Goal: Task Accomplishment & Management: Use online tool/utility

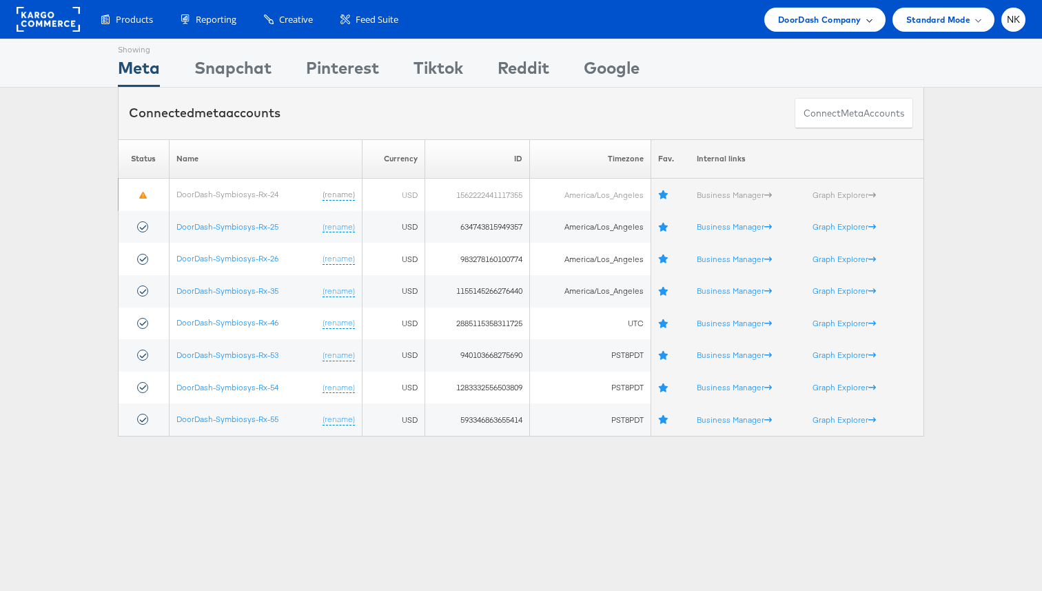
click at [787, 17] on span "DoorDash Company" at bounding box center [819, 19] width 83 height 14
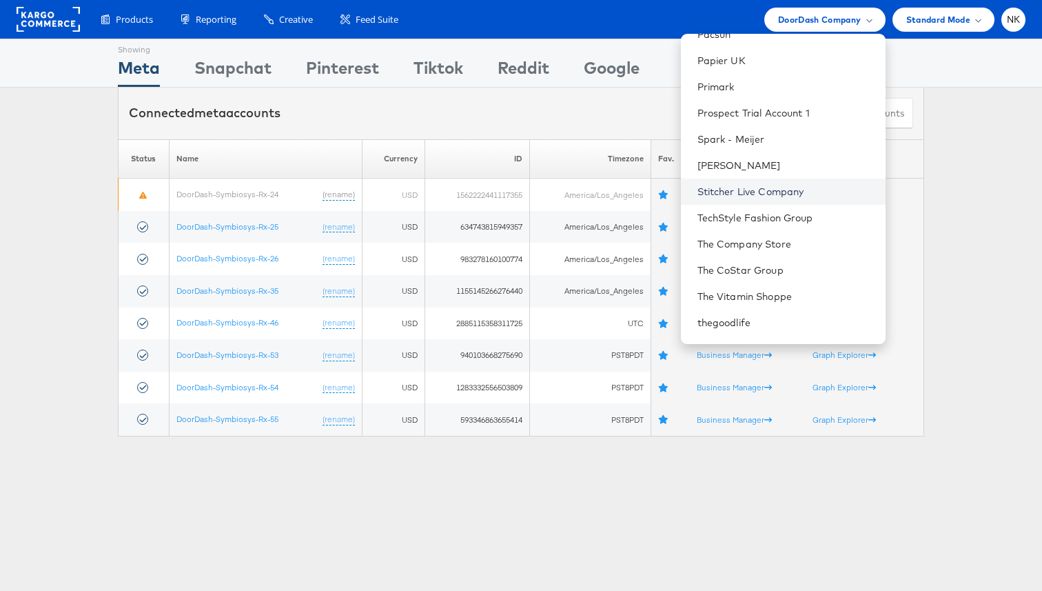
scroll to position [1253, 0]
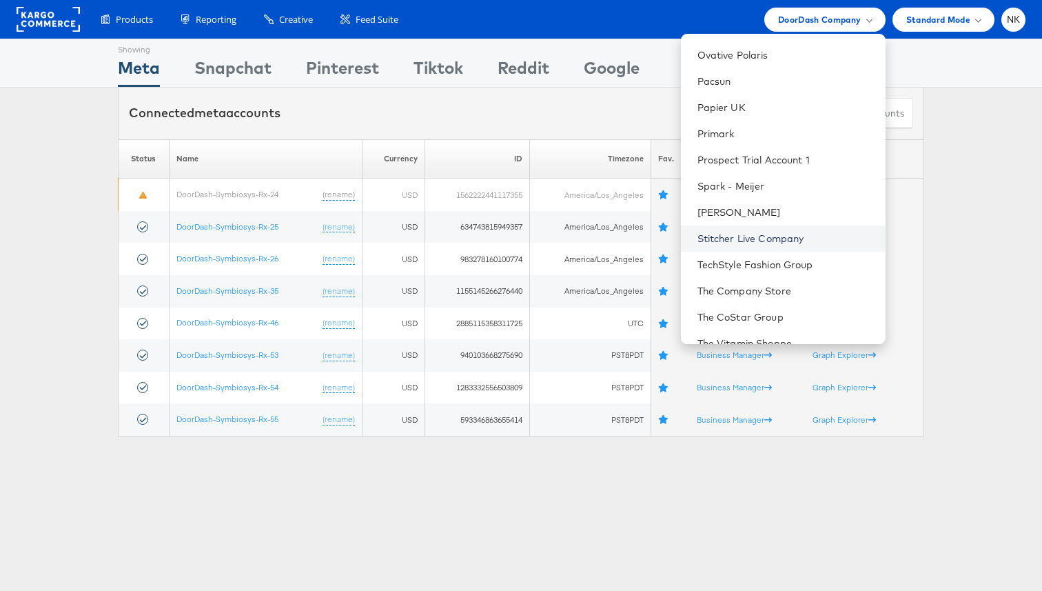
click at [761, 237] on link "Stitcher Live Company" at bounding box center [786, 239] width 177 height 14
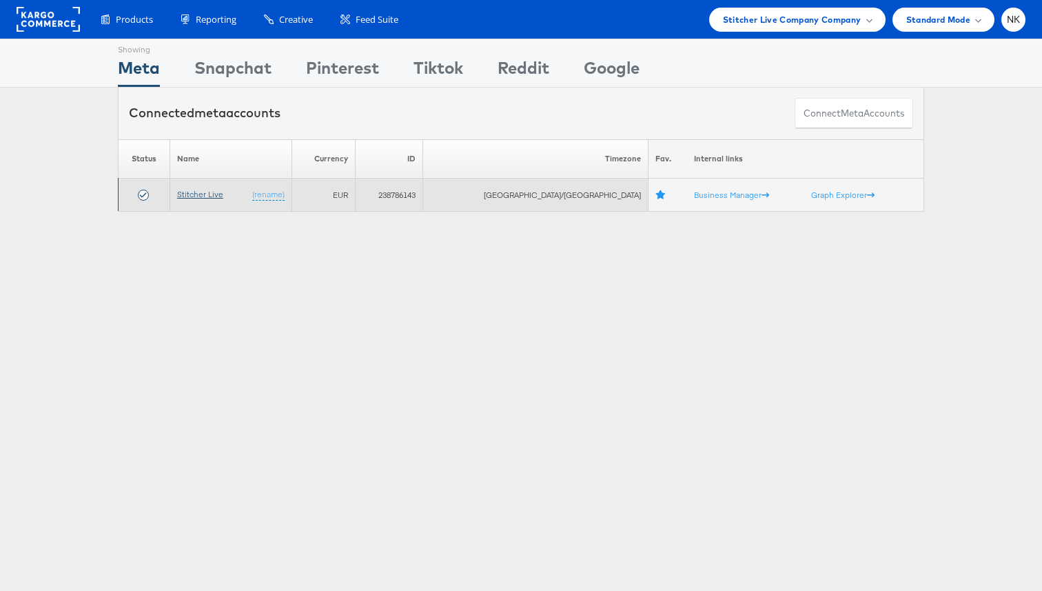
click at [204, 197] on link "Stitcher Live" at bounding box center [200, 194] width 46 height 10
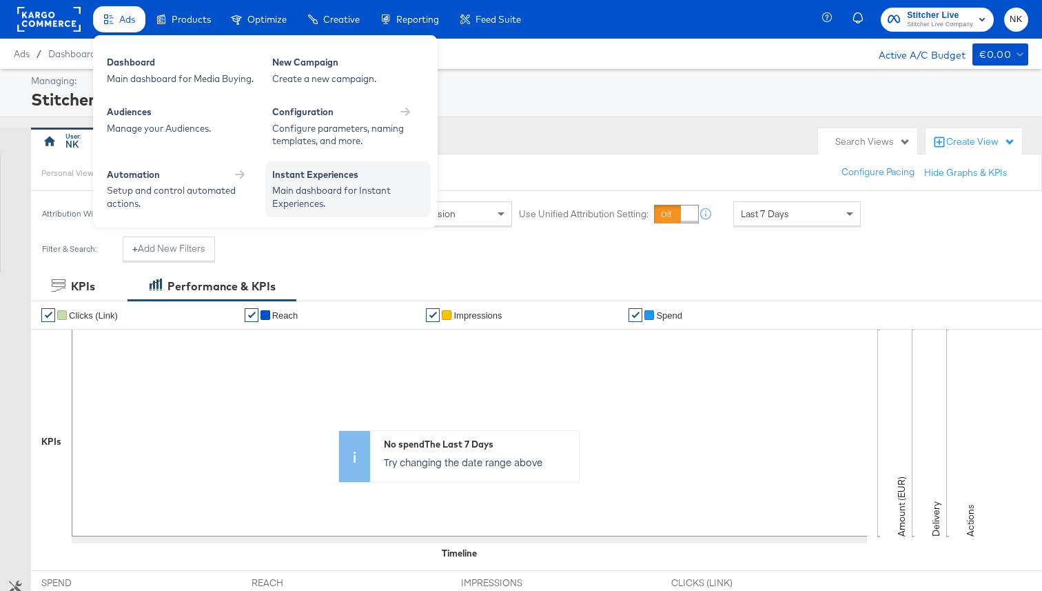
click at [306, 179] on div "Instant Experiences" at bounding box center [348, 176] width 152 height 17
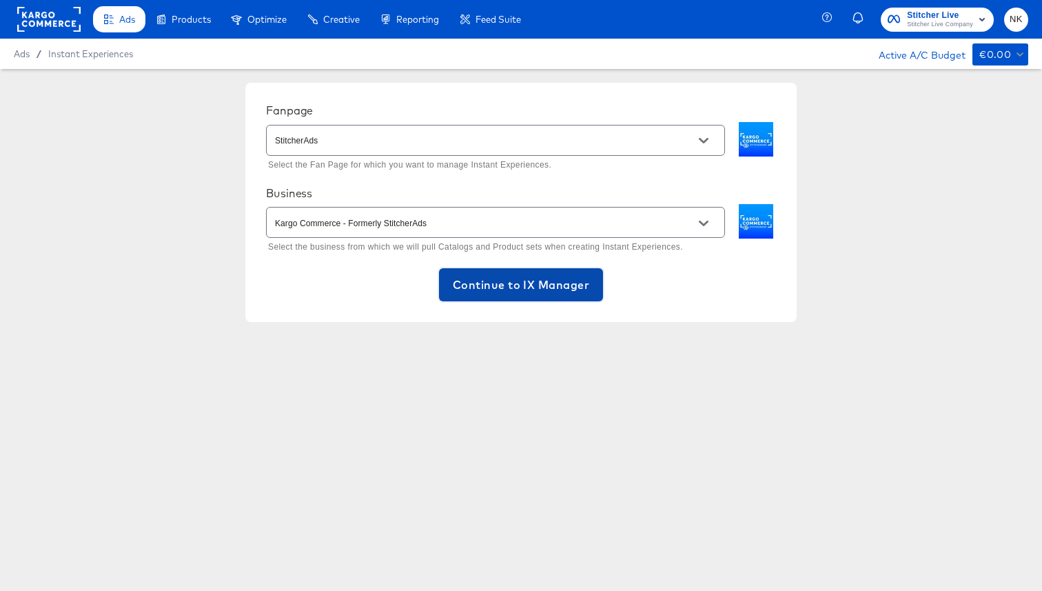
click at [460, 276] on span "Continue to IX Manager" at bounding box center [521, 284] width 136 height 19
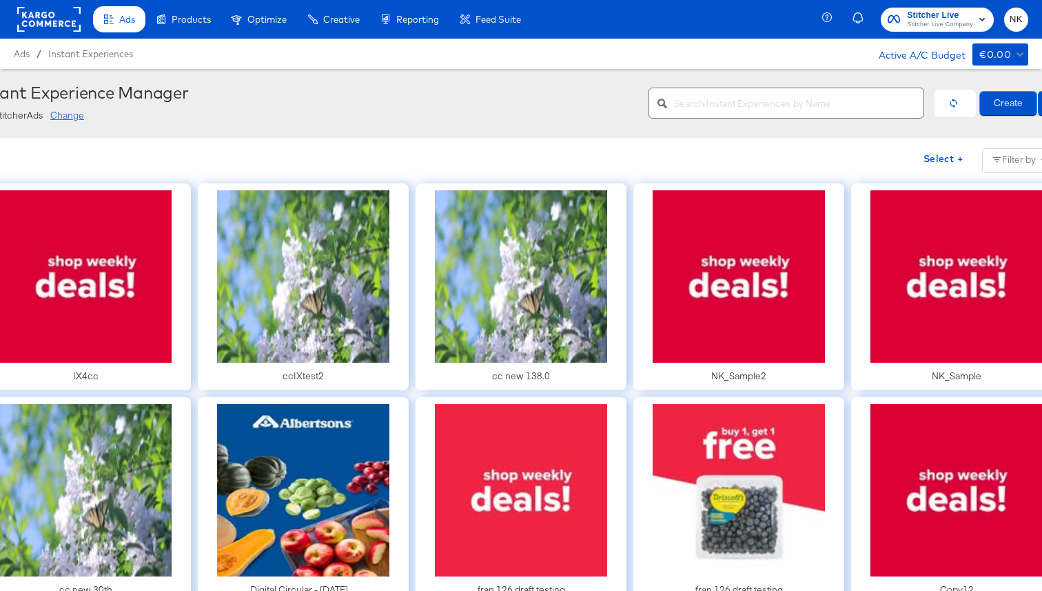
click at [236, 108] on div "StitcherAds Change" at bounding box center [304, 115] width 669 height 17
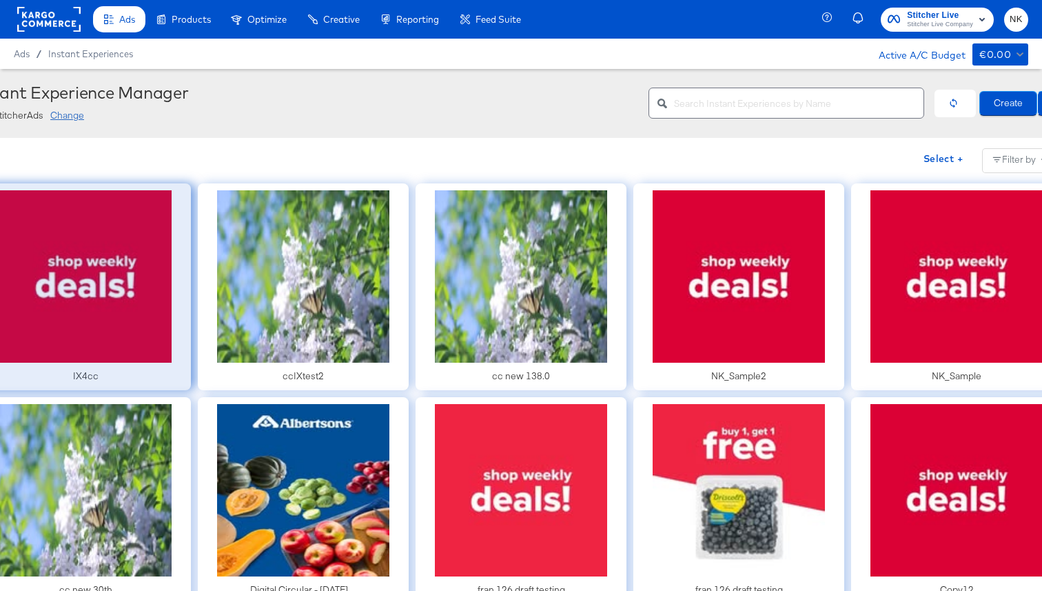
click at [161, 312] on div at bounding box center [85, 286] width 211 height 207
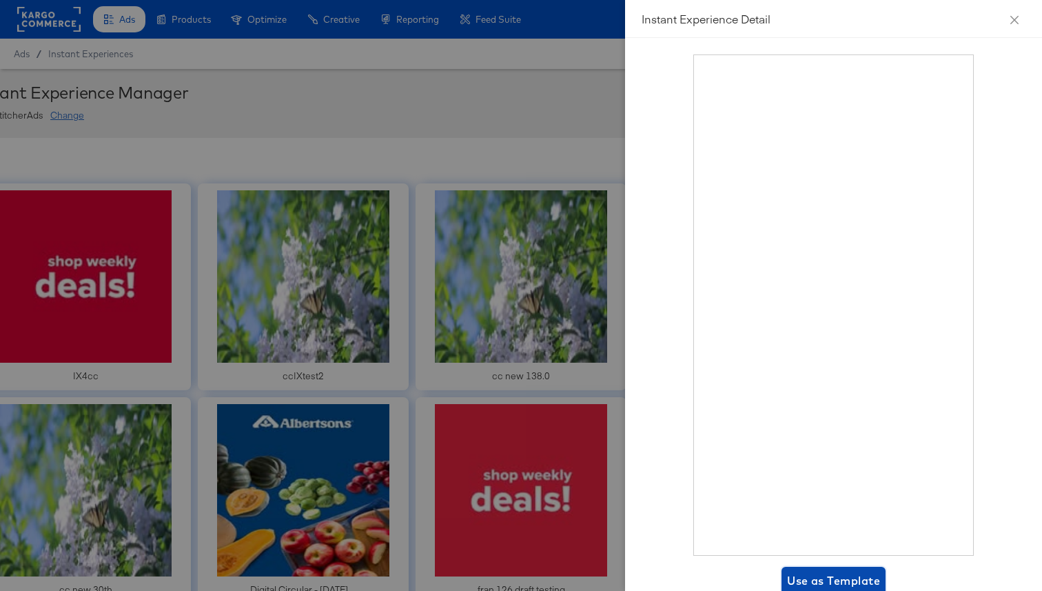
click at [816, 574] on span "Use as Template" at bounding box center [833, 580] width 93 height 19
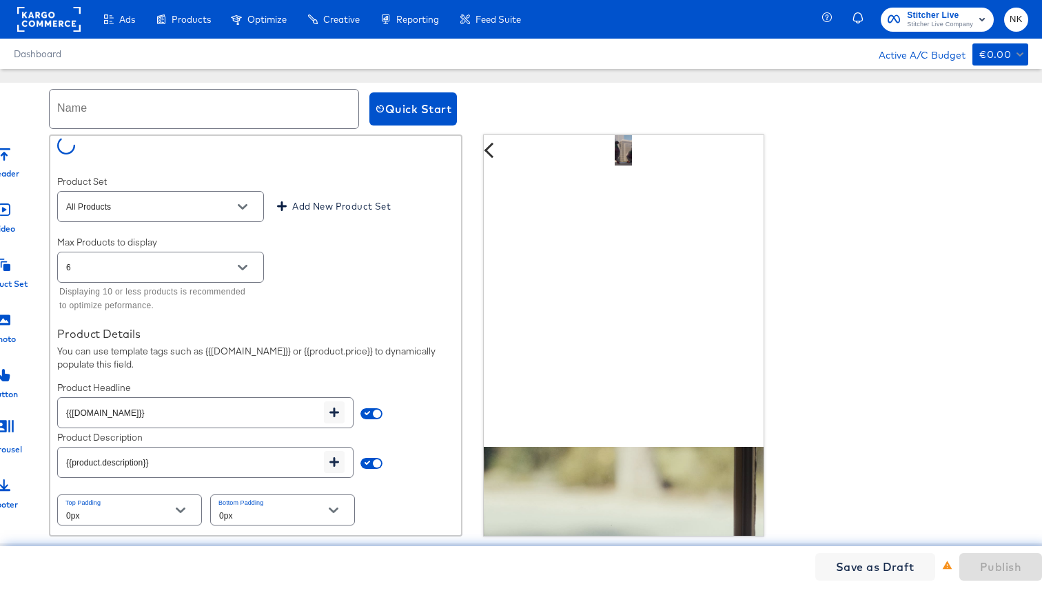
scroll to position [668, 0]
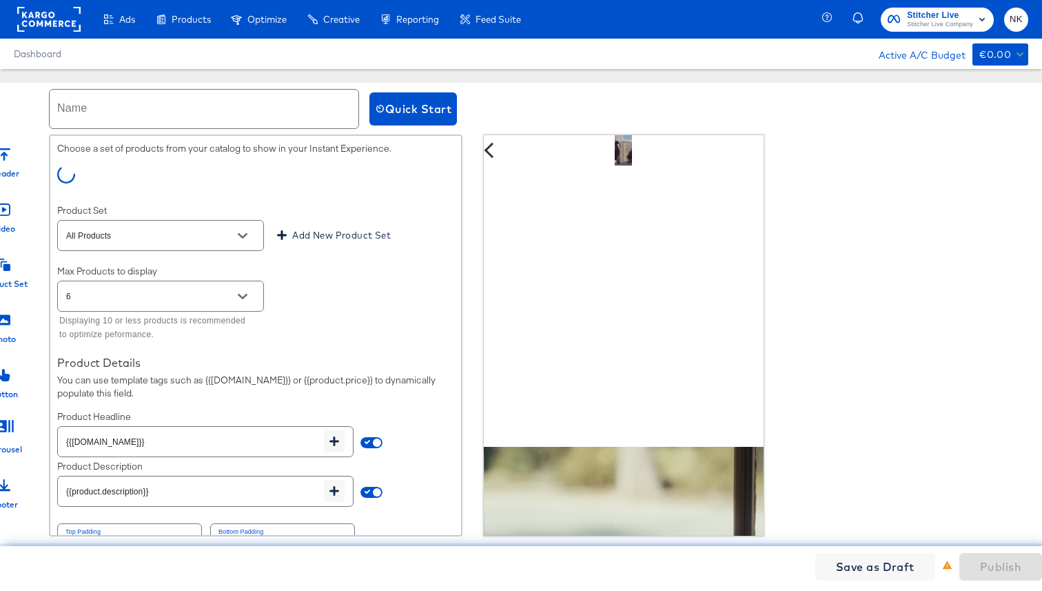
click at [236, 298] on button "Open" at bounding box center [242, 296] width 21 height 21
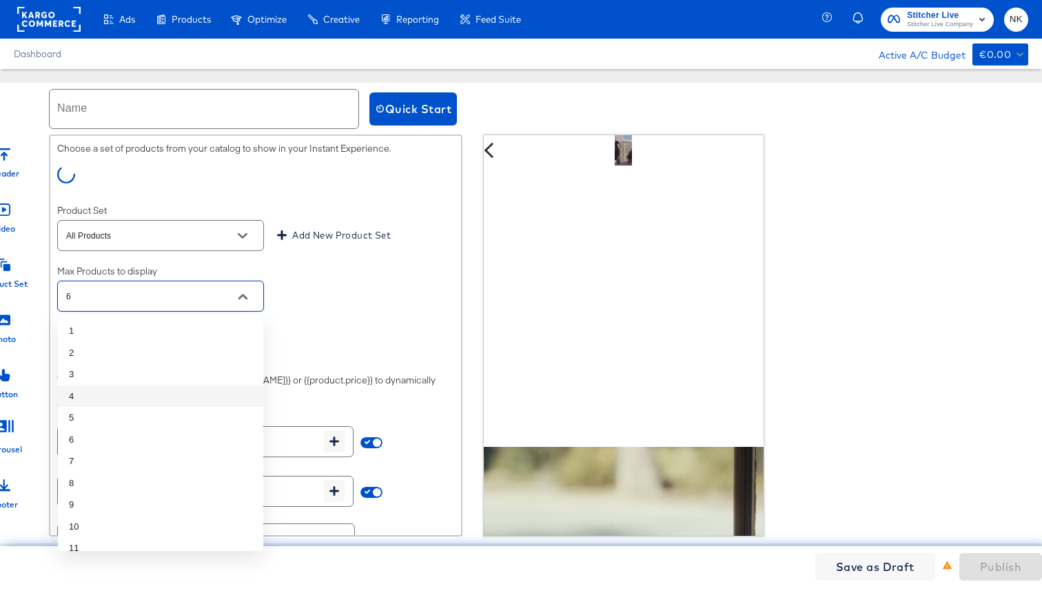
click at [152, 398] on li "4" at bounding box center [160, 396] width 205 height 22
type input "4"
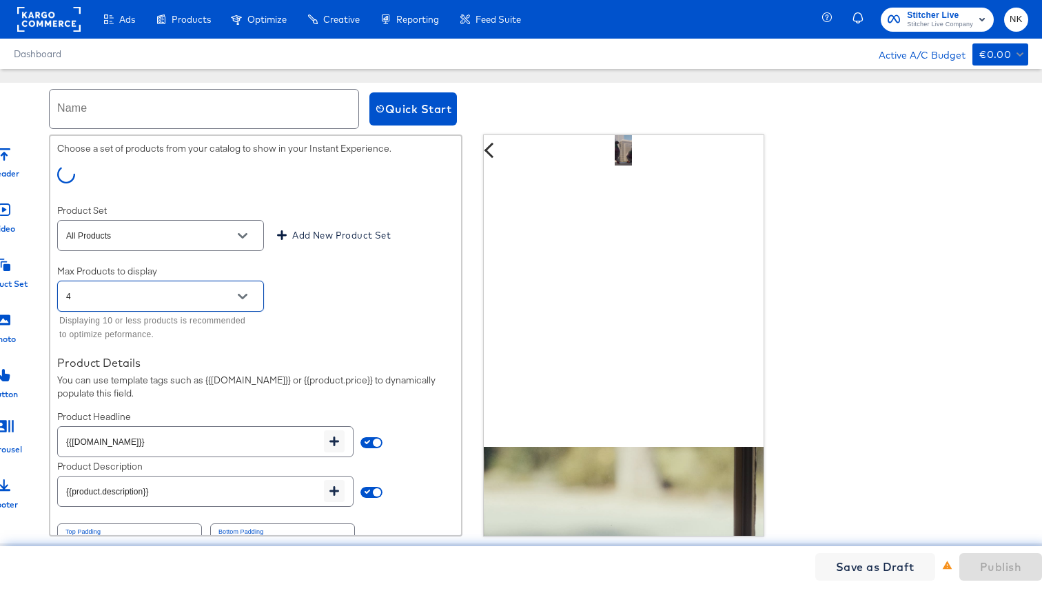
scroll to position [697, 0]
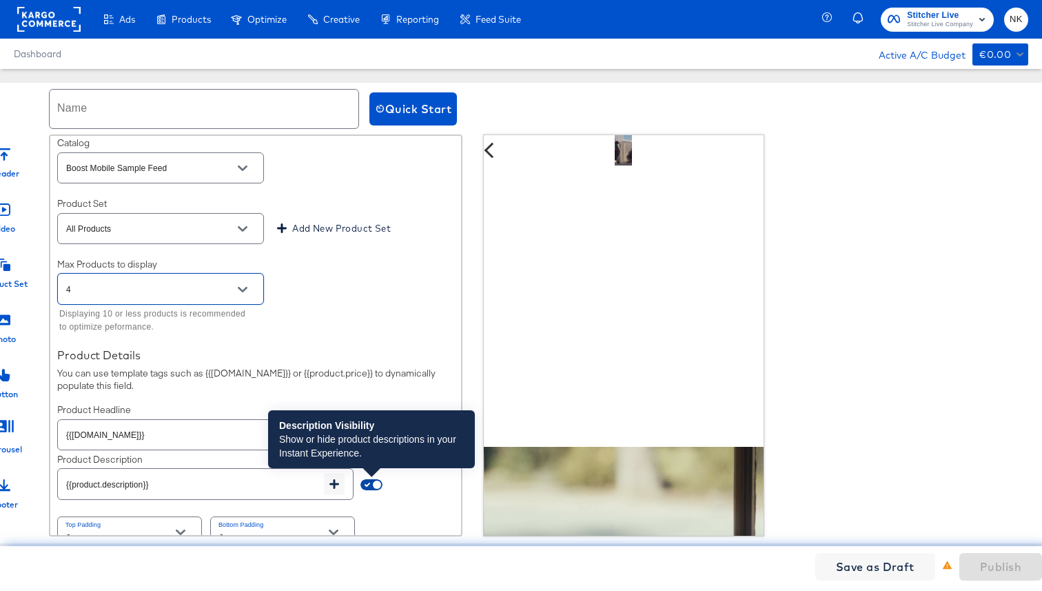
click at [374, 485] on input "checkbox" at bounding box center [377, 487] width 33 height 11
checkbox input "false"
type input "{{field.hide}}"
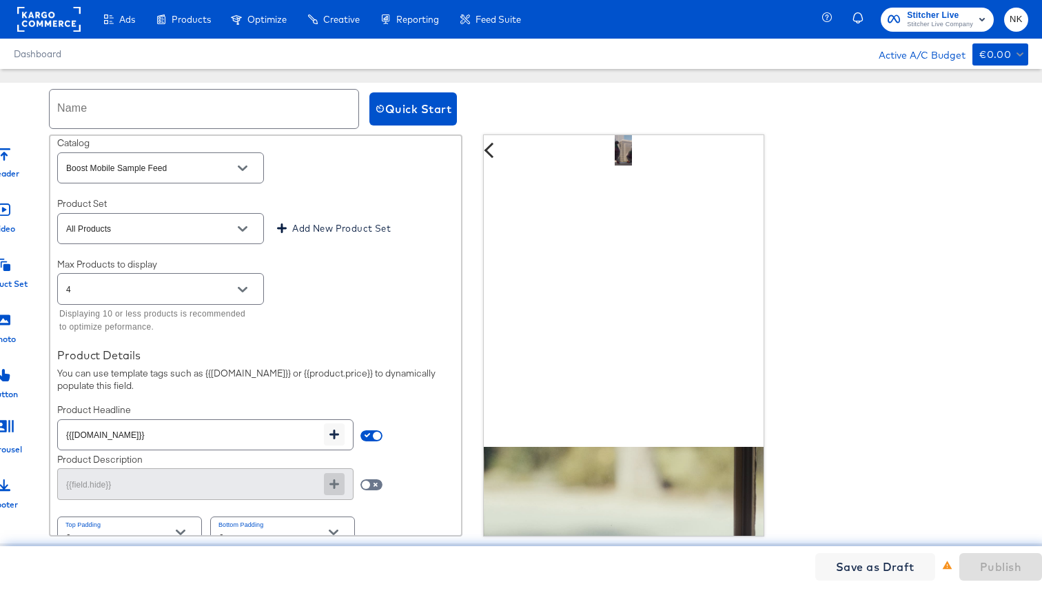
click at [313, 270] on div "Max Products to display 4 Displaying 10 or less products is recommended to opti…" at bounding box center [255, 298] width 397 height 80
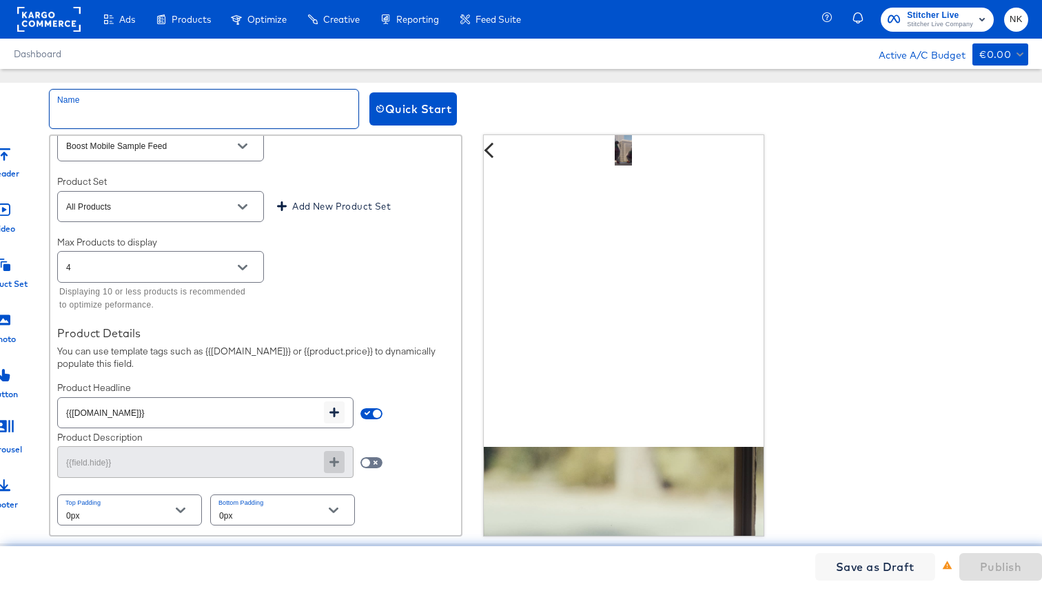
click at [250, 102] on input "text" at bounding box center [204, 109] width 309 height 39
type input "T"
click at [214, 102] on input "text" at bounding box center [204, 109] width 309 height 39
type input "4_Component_Test"
click at [1028, 566] on button "Publish" at bounding box center [1001, 567] width 83 height 28
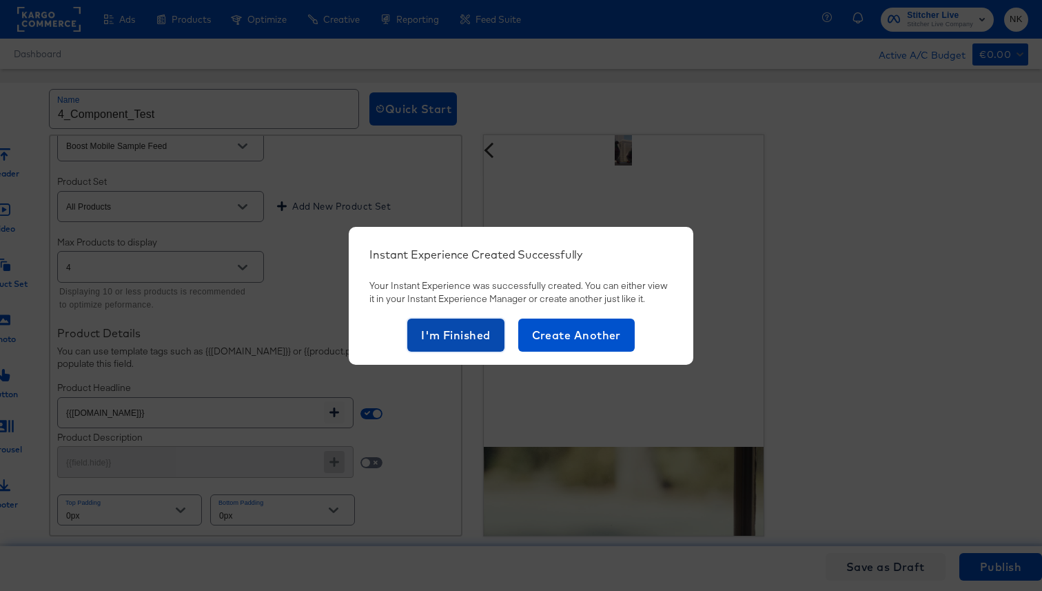
click at [459, 331] on span "I'm Finished" at bounding box center [456, 334] width 70 height 19
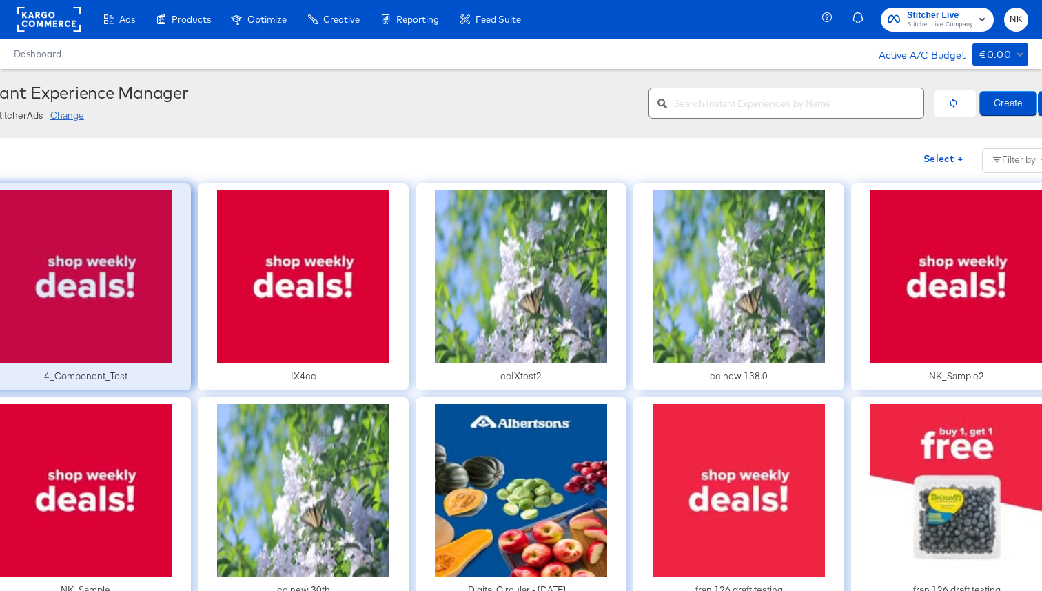
click at [134, 281] on div at bounding box center [85, 286] width 211 height 207
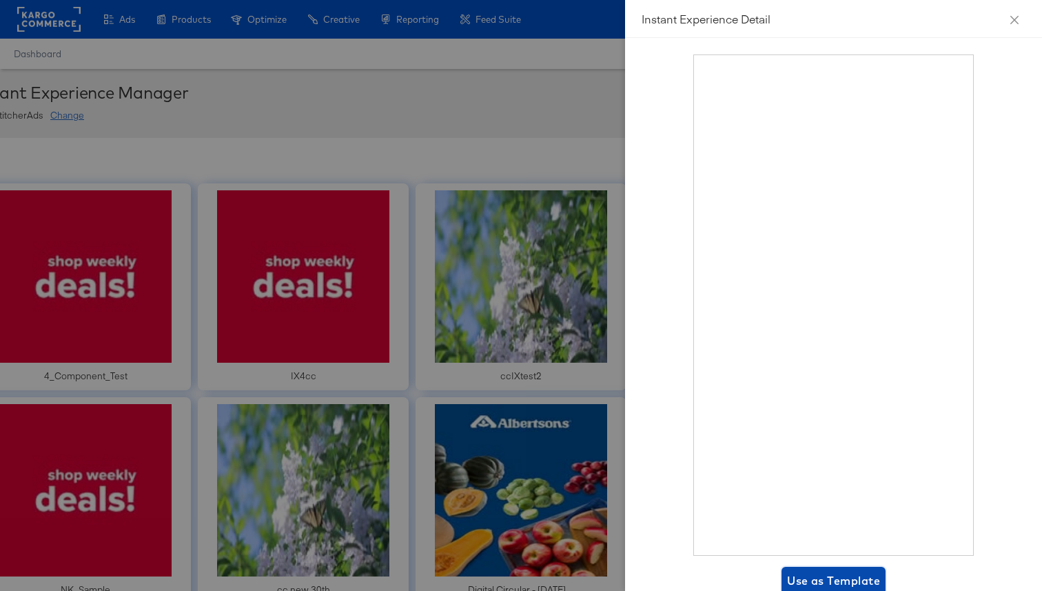
click at [801, 576] on span "Use as Template" at bounding box center [833, 580] width 93 height 19
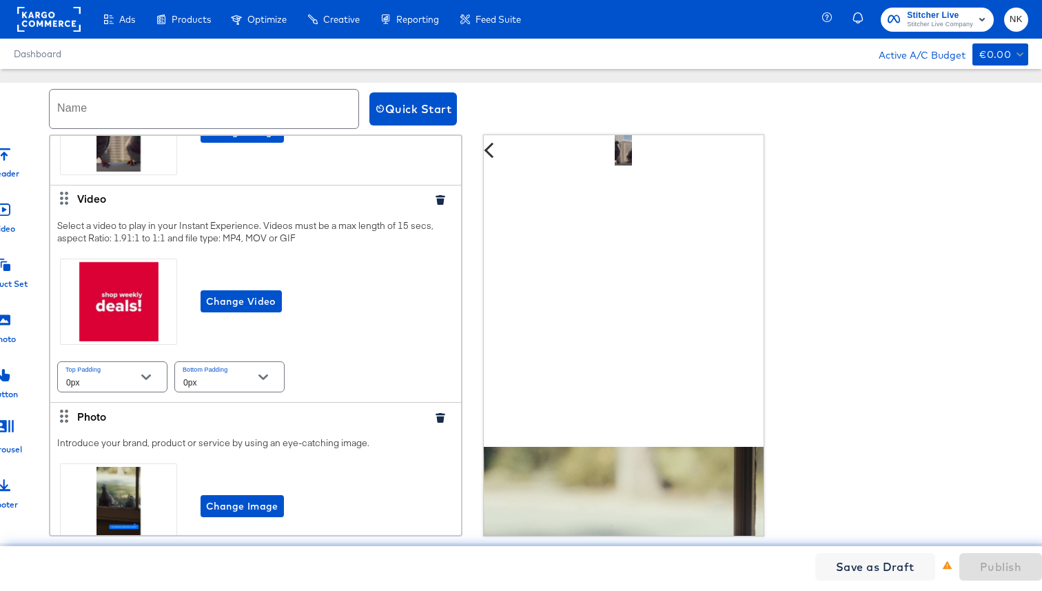
scroll to position [51, 0]
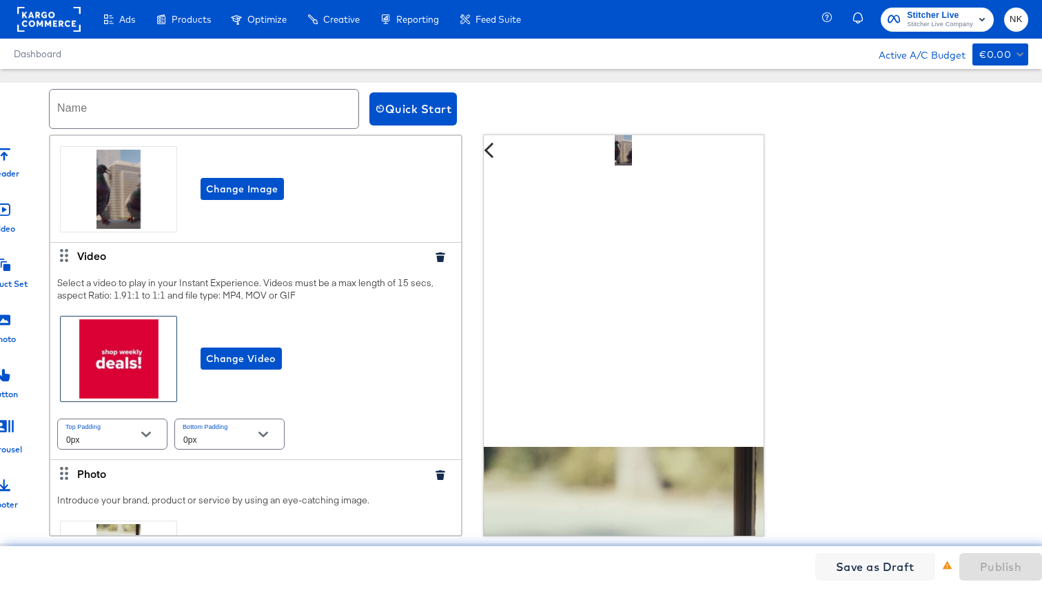
click at [156, 348] on div at bounding box center [119, 358] width 116 height 85
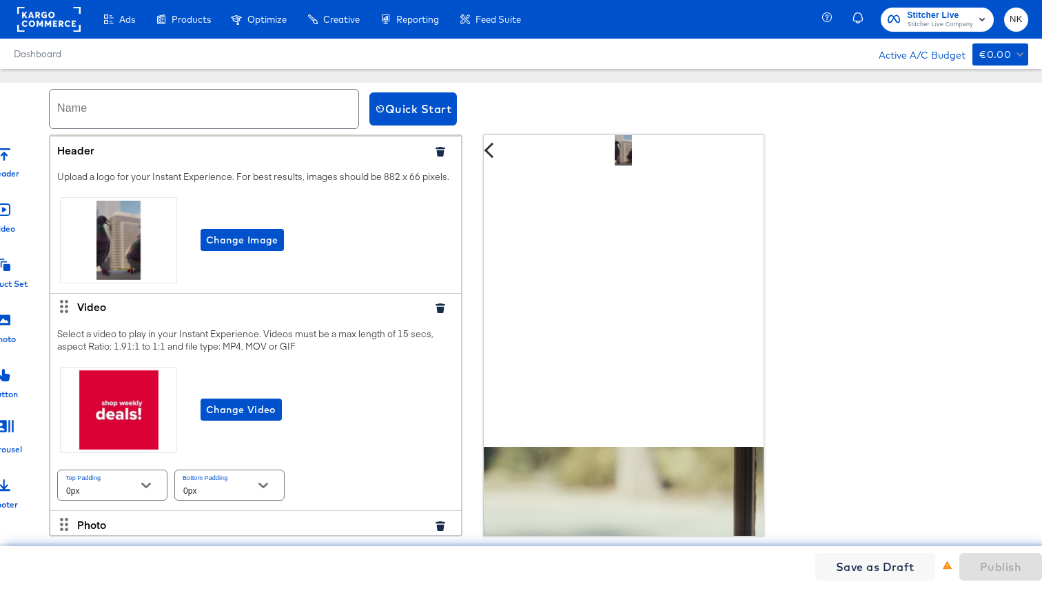
scroll to position [37, 0]
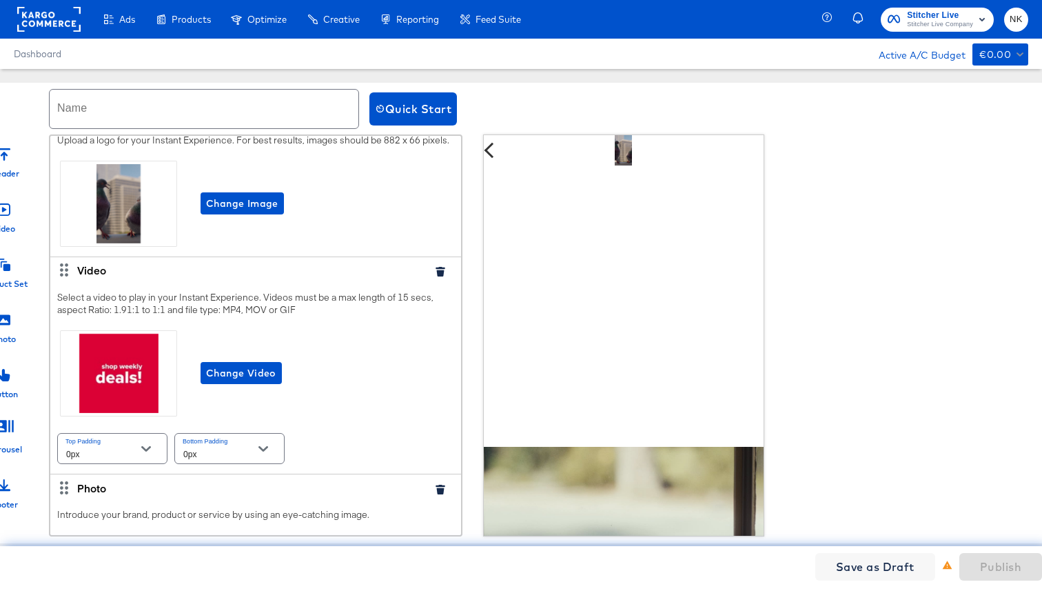
click at [440, 272] on icon "button" at bounding box center [440, 272] width 9 height 10
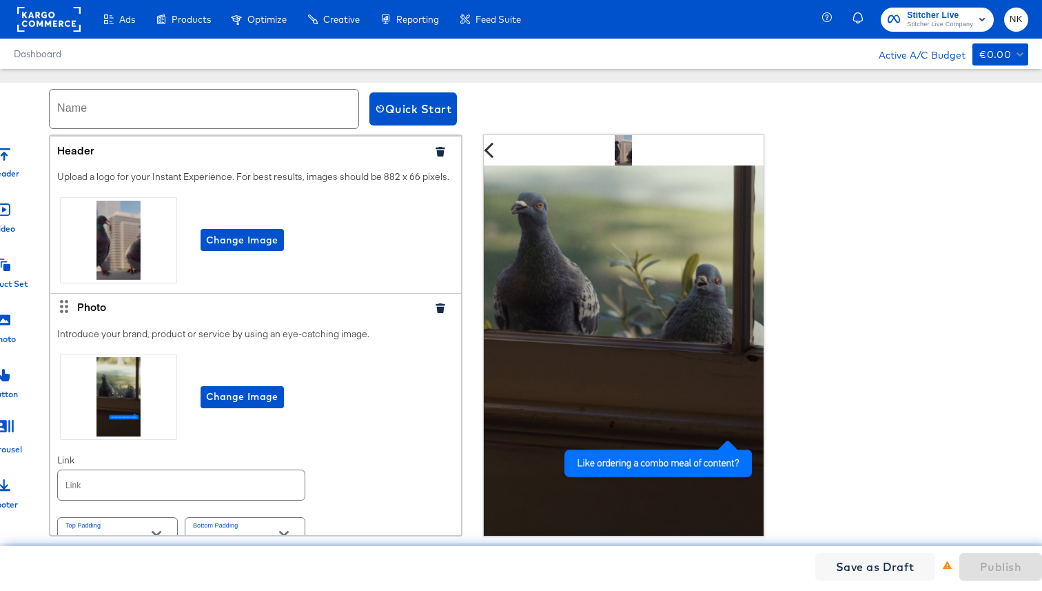
scroll to position [0, 0]
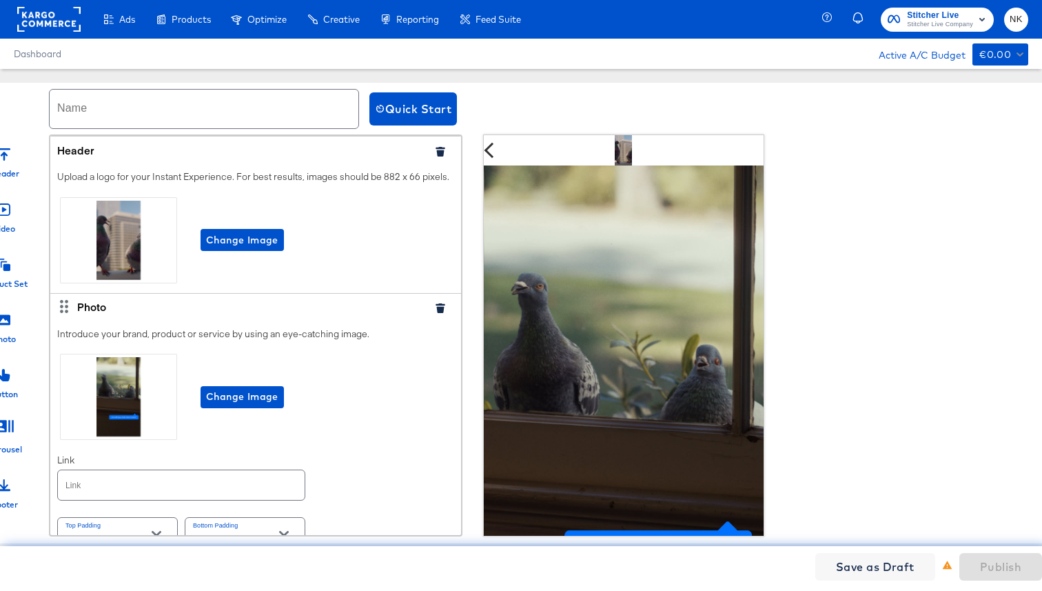
click at [269, 118] on input "text" at bounding box center [204, 109] width 309 height 39
type input "/"
type input "Header_Photo_Product_Set"
click at [987, 564] on span "Publish" at bounding box center [1000, 566] width 41 height 19
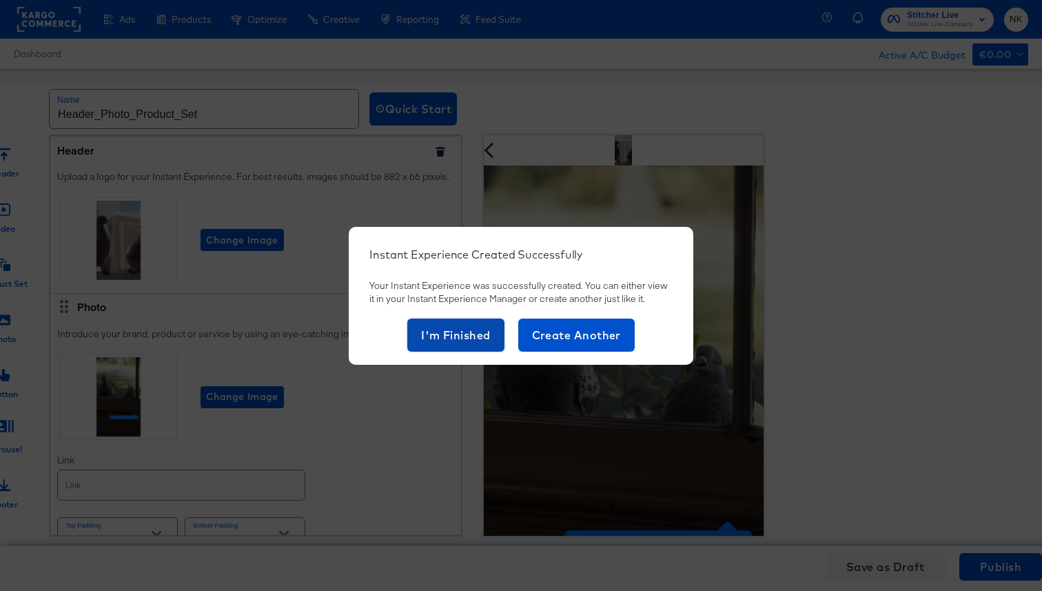
click at [478, 331] on span "I'm Finished" at bounding box center [456, 334] width 70 height 19
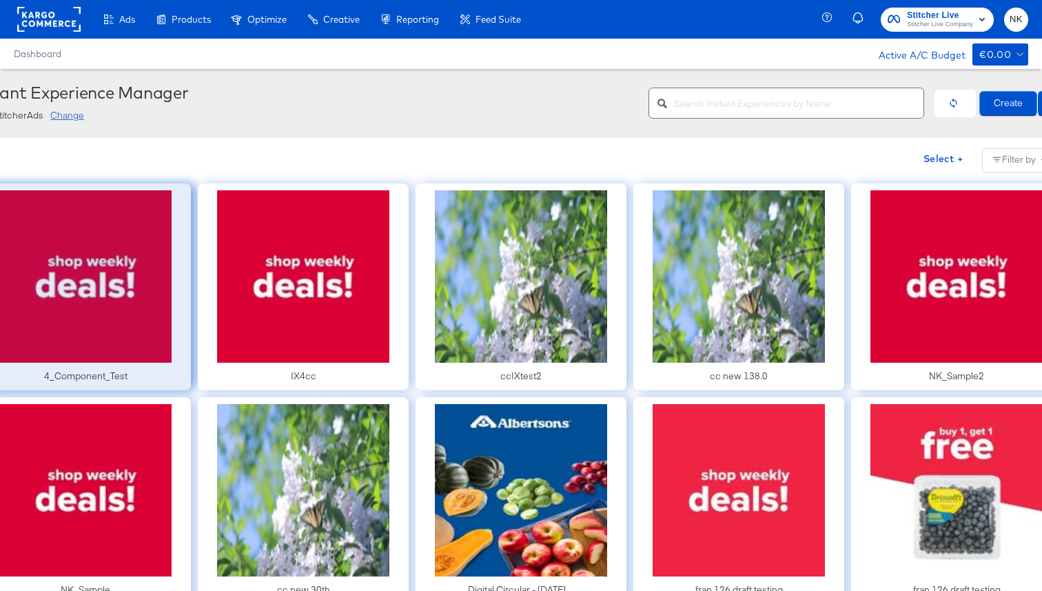
click at [116, 302] on div at bounding box center [85, 286] width 211 height 207
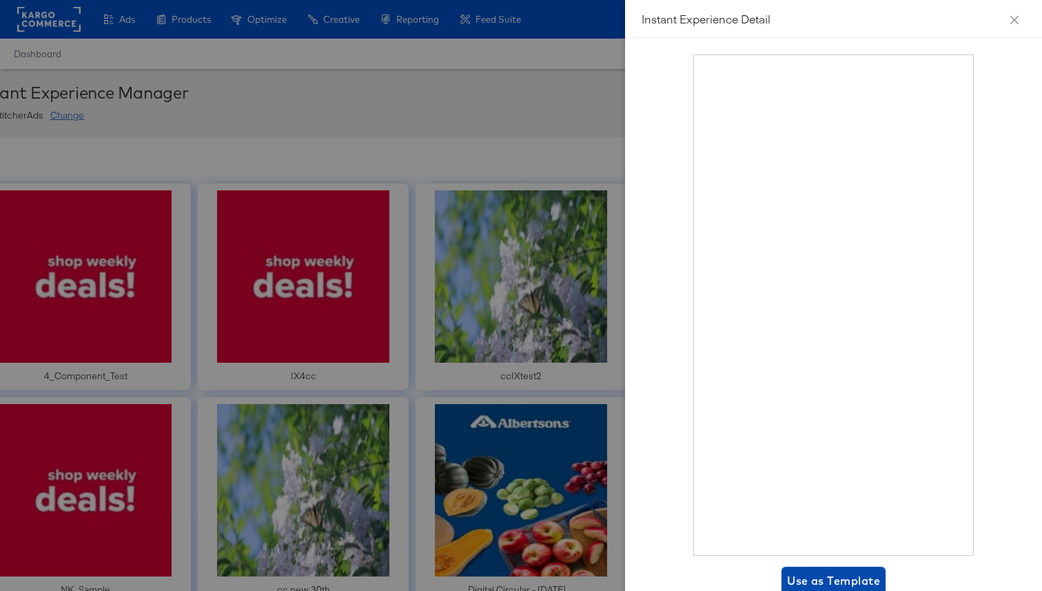
click at [829, 569] on button "Use as Template" at bounding box center [834, 581] width 104 height 28
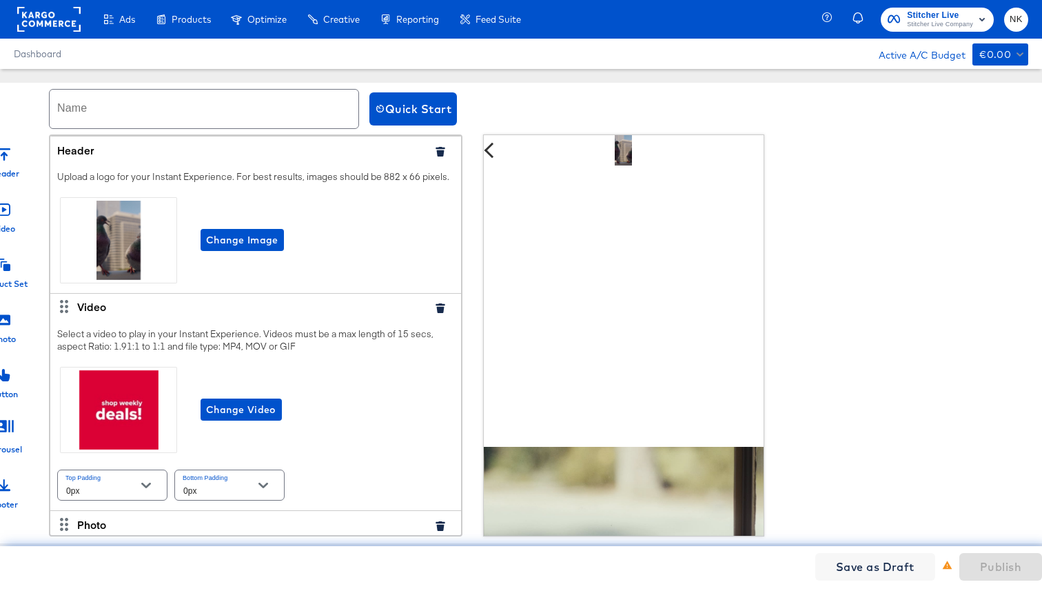
click at [438, 307] on icon "button" at bounding box center [440, 308] width 9 height 10
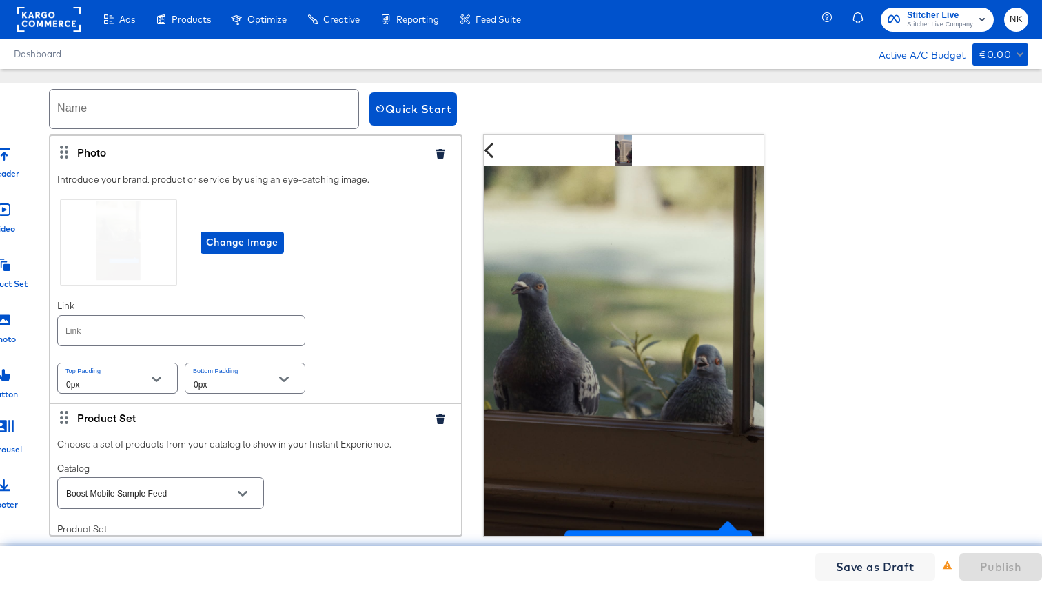
scroll to position [501, 0]
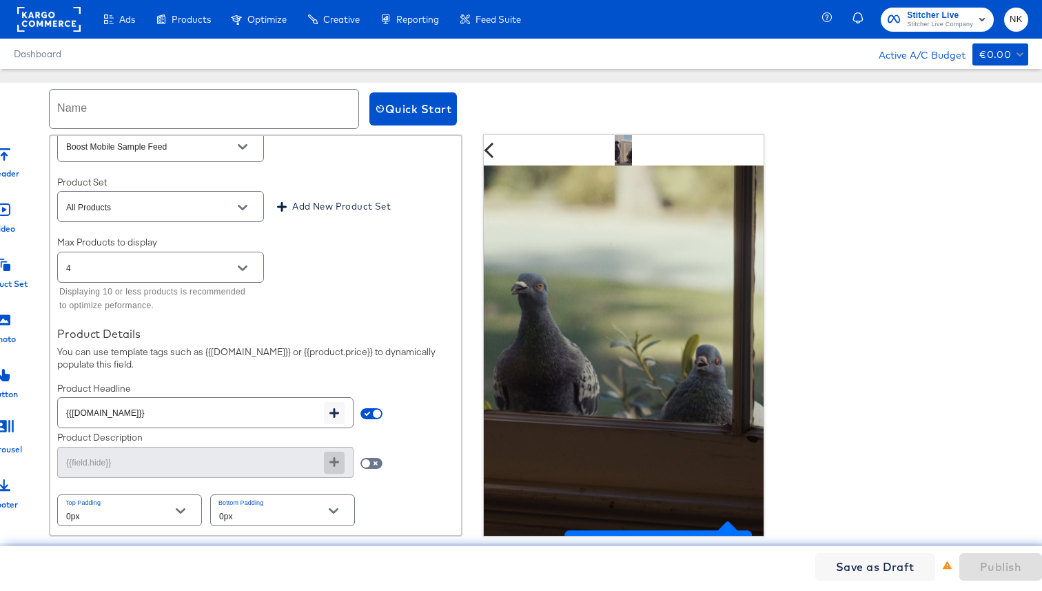
click at [9, 320] on icon at bounding box center [4, 319] width 12 height 10
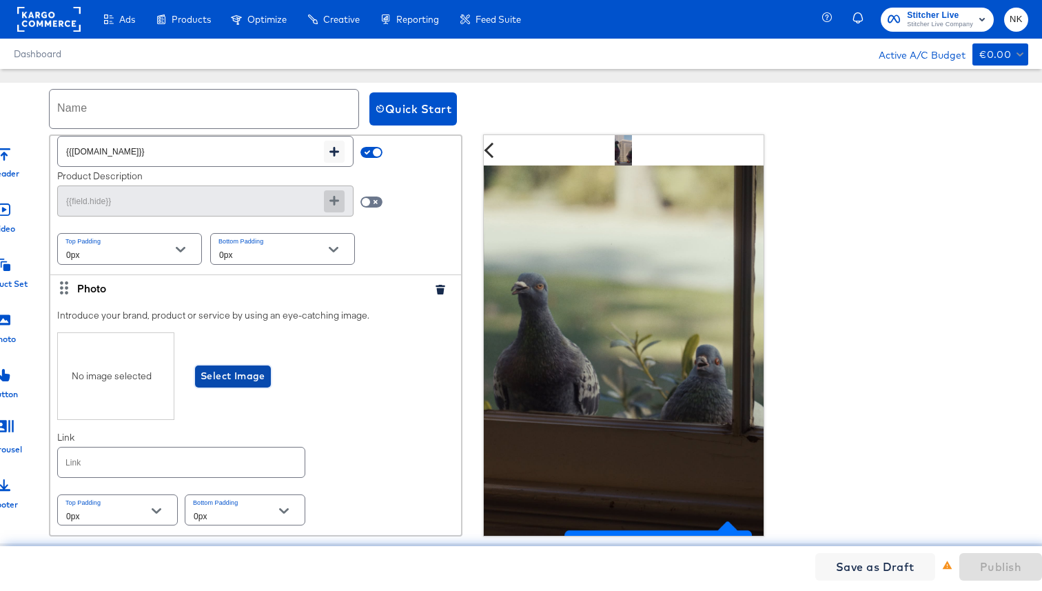
click at [227, 379] on span "Select Image" at bounding box center [233, 375] width 65 height 17
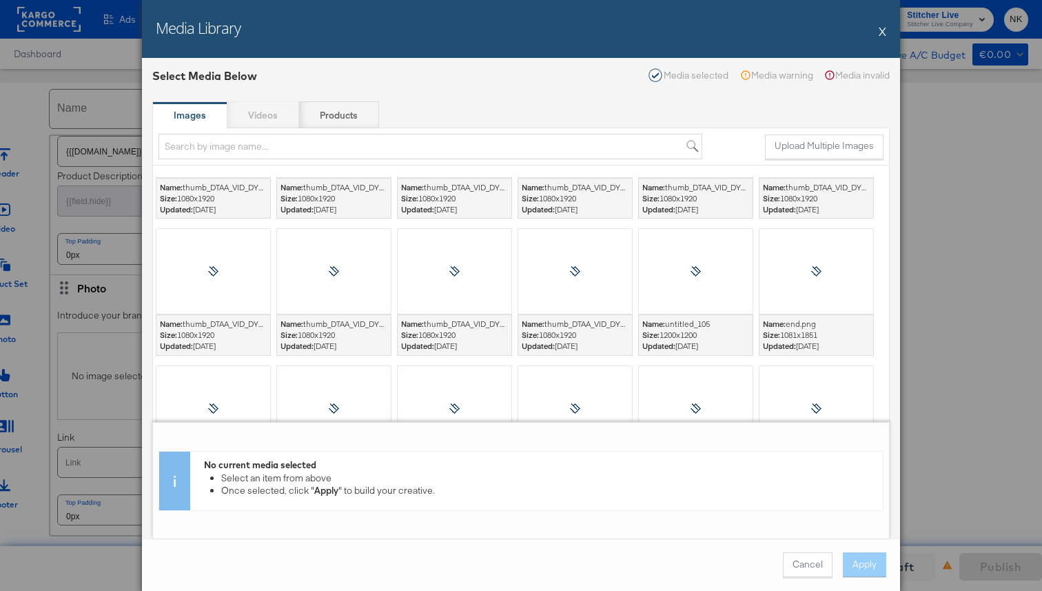
scroll to position [3136, 0]
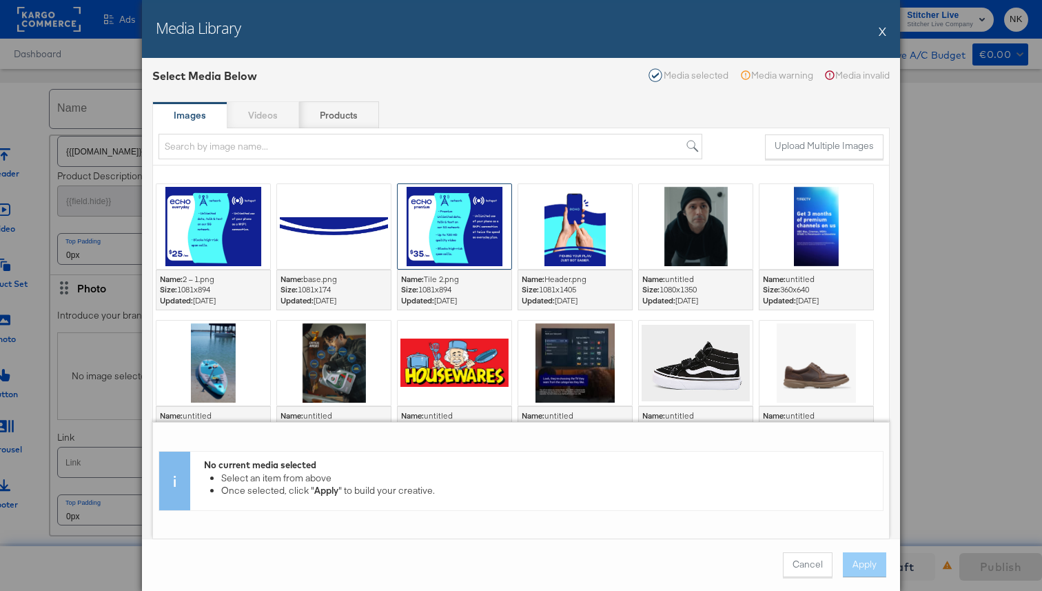
click at [446, 239] on div at bounding box center [455, 226] width 114 height 85
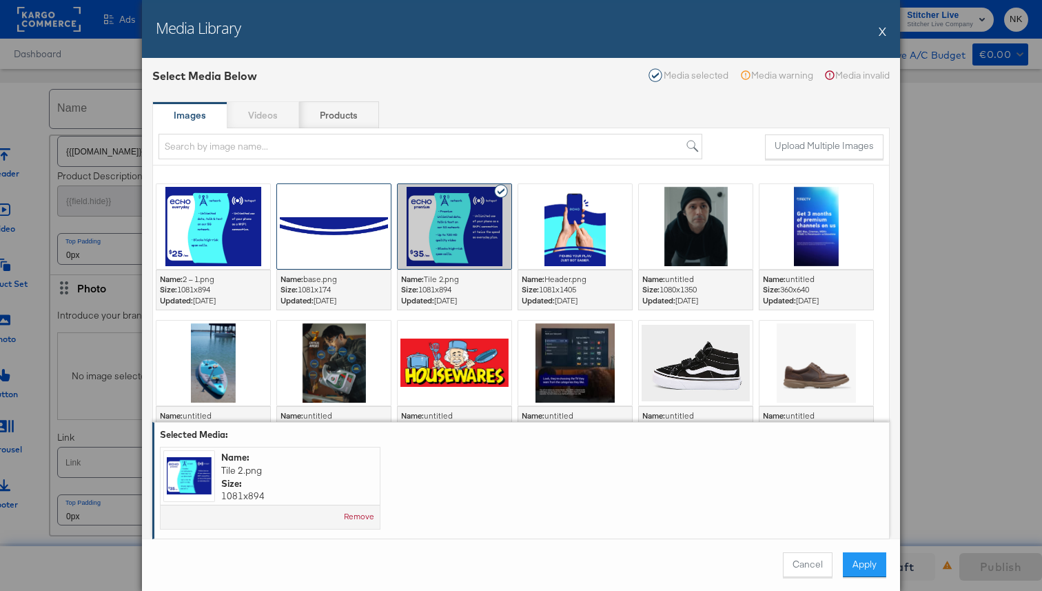
click at [352, 228] on div at bounding box center [334, 226] width 114 height 85
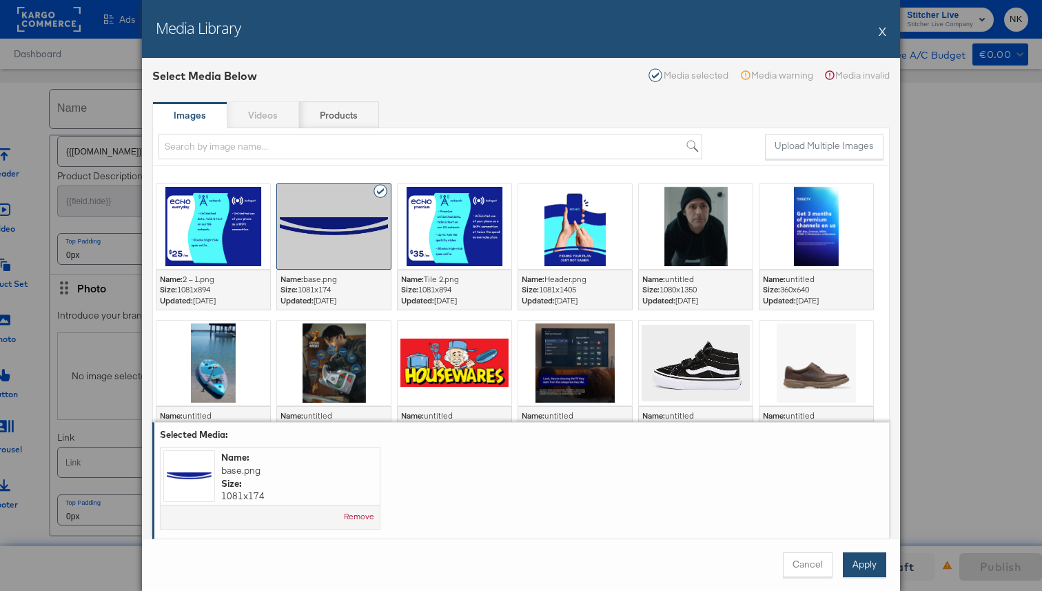
click at [860, 568] on button "Apply" at bounding box center [864, 564] width 43 height 25
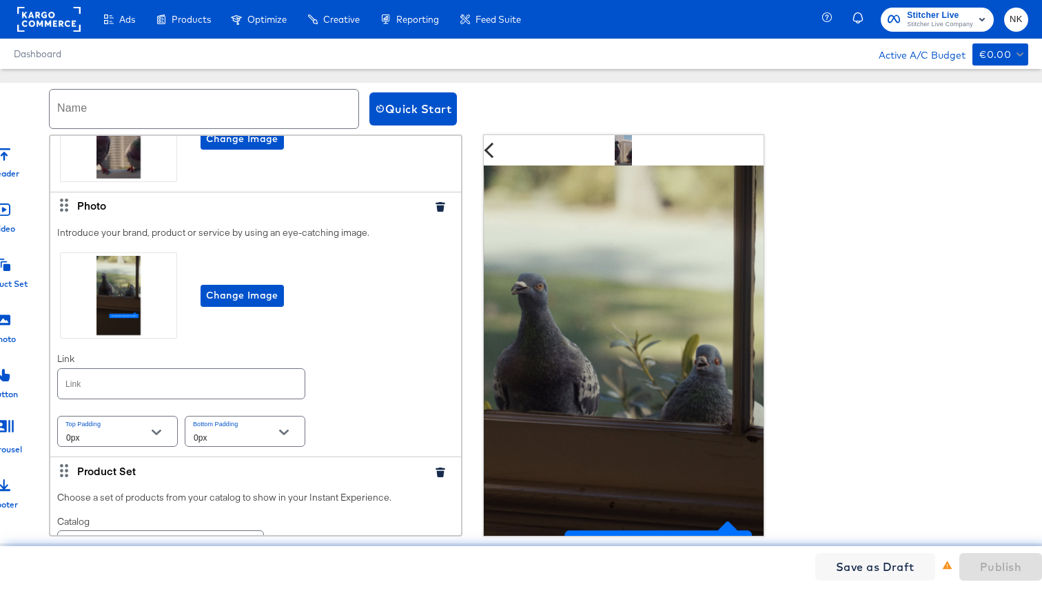
scroll to position [0, 0]
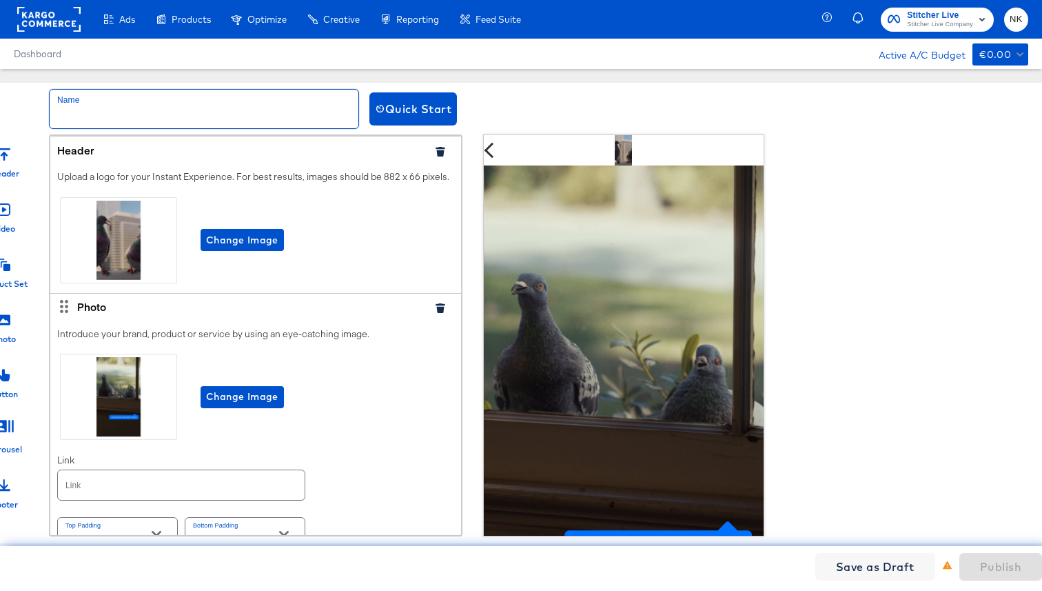
click at [261, 110] on input "text" at bounding box center [204, 109] width 309 height 39
type input "4"
type input "Header_Photo_Product_Set_Photo"
click at [977, 565] on button "Publish" at bounding box center [1001, 567] width 83 height 28
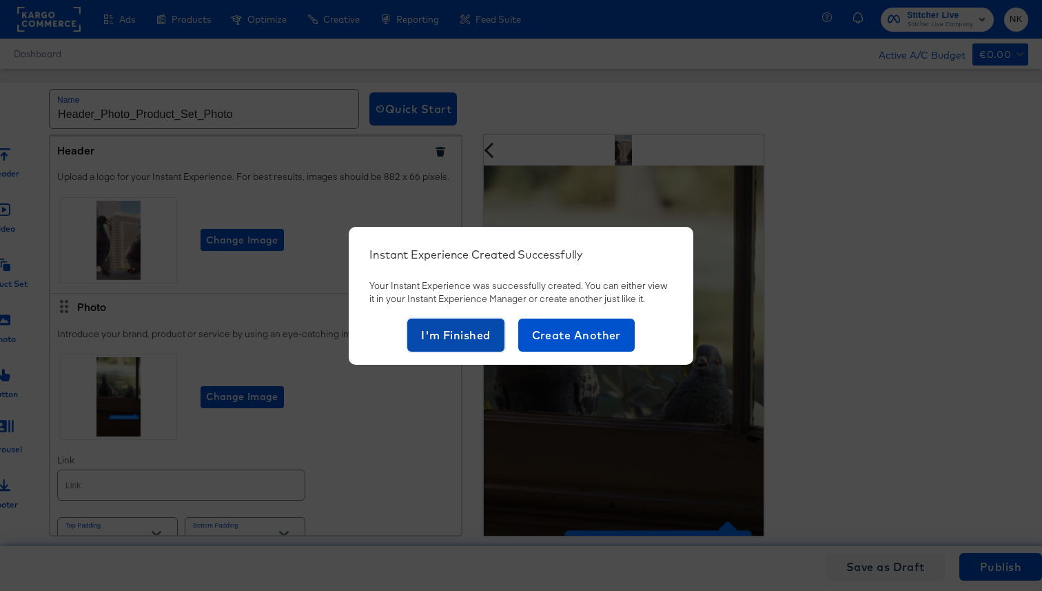
click at [456, 334] on span "I'm Finished" at bounding box center [456, 334] width 70 height 19
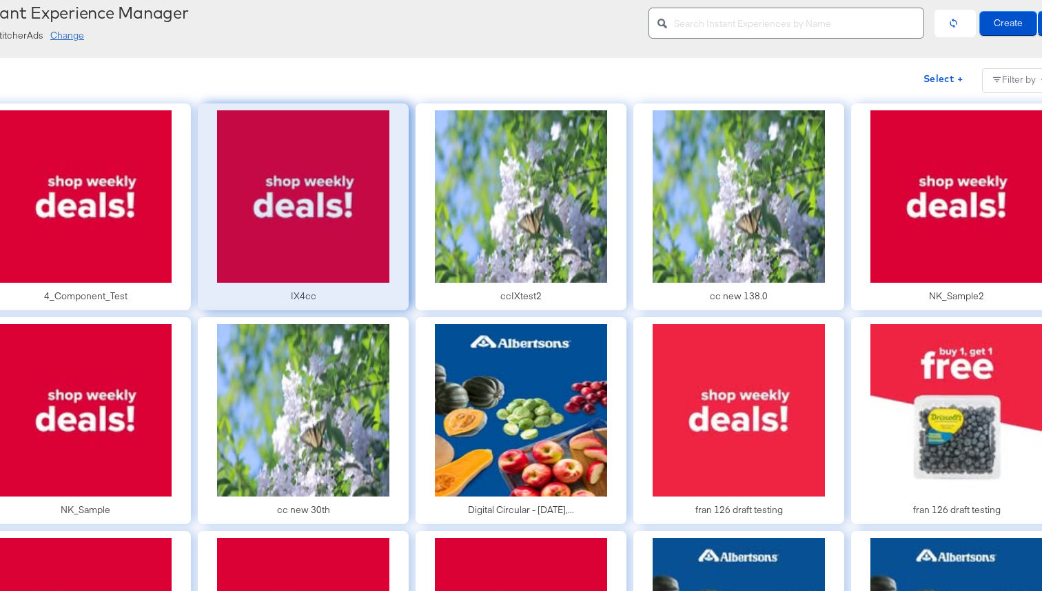
scroll to position [135, 0]
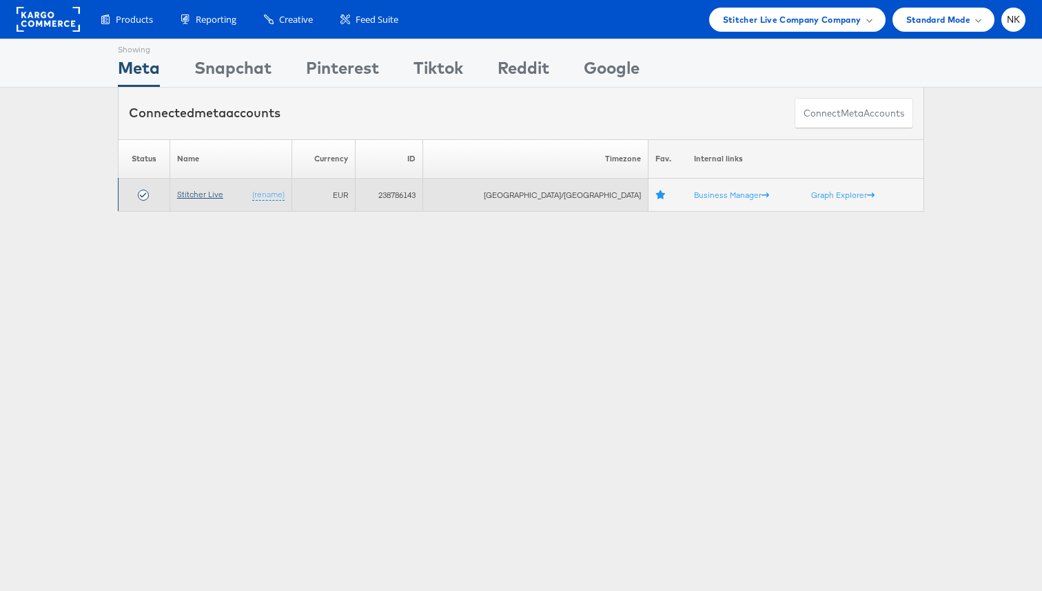
click at [221, 193] on link "Stitcher Live" at bounding box center [200, 194] width 46 height 10
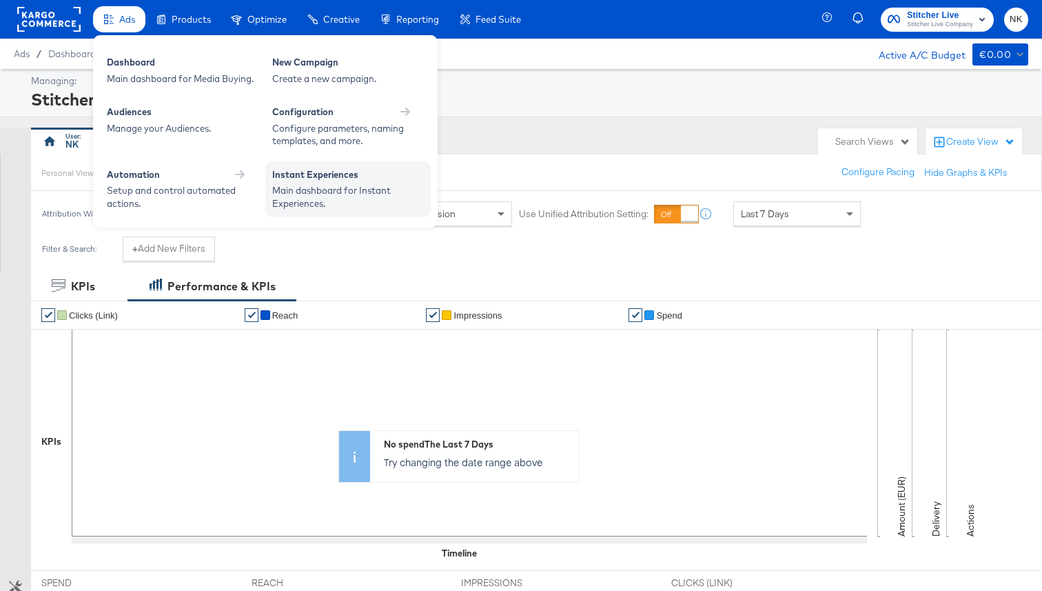
click at [281, 173] on div "Instant Experiences" at bounding box center [348, 176] width 152 height 17
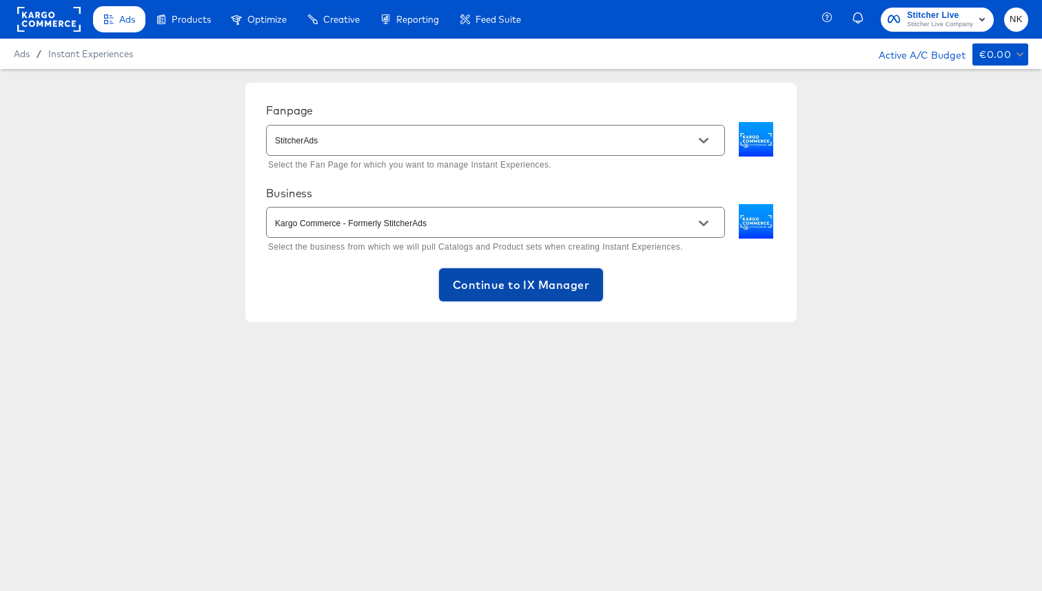
click at [555, 287] on span "Continue to IX Manager" at bounding box center [521, 284] width 136 height 19
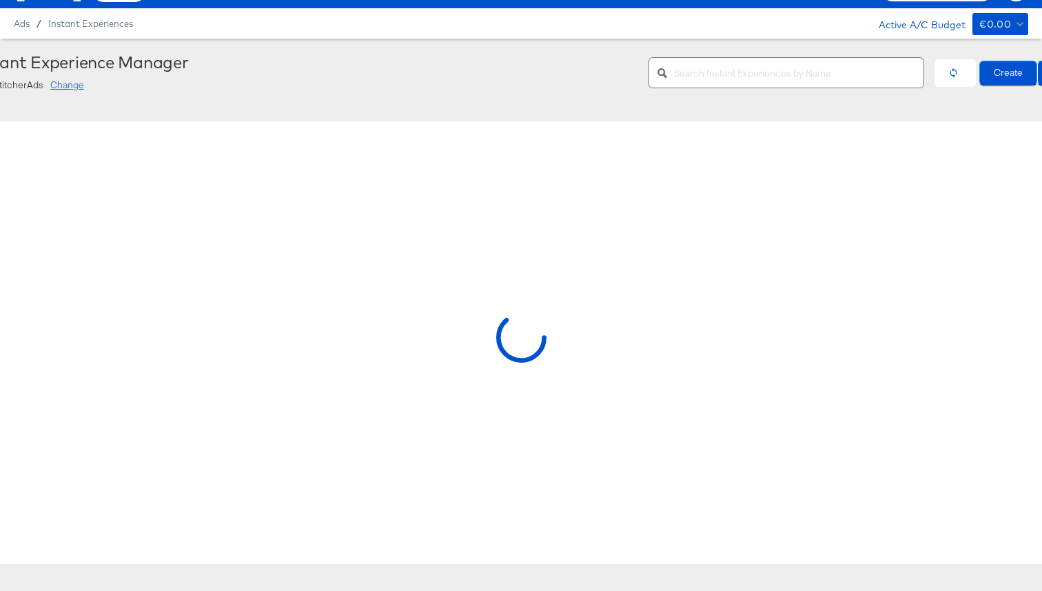
scroll to position [31, 0]
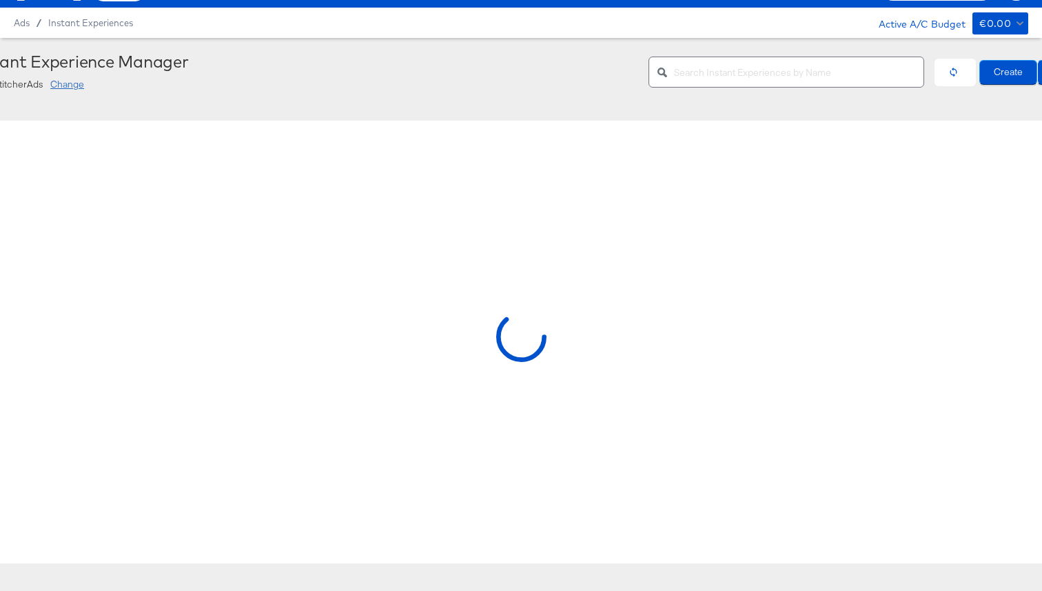
click at [170, 210] on div at bounding box center [521, 342] width 1103 height 443
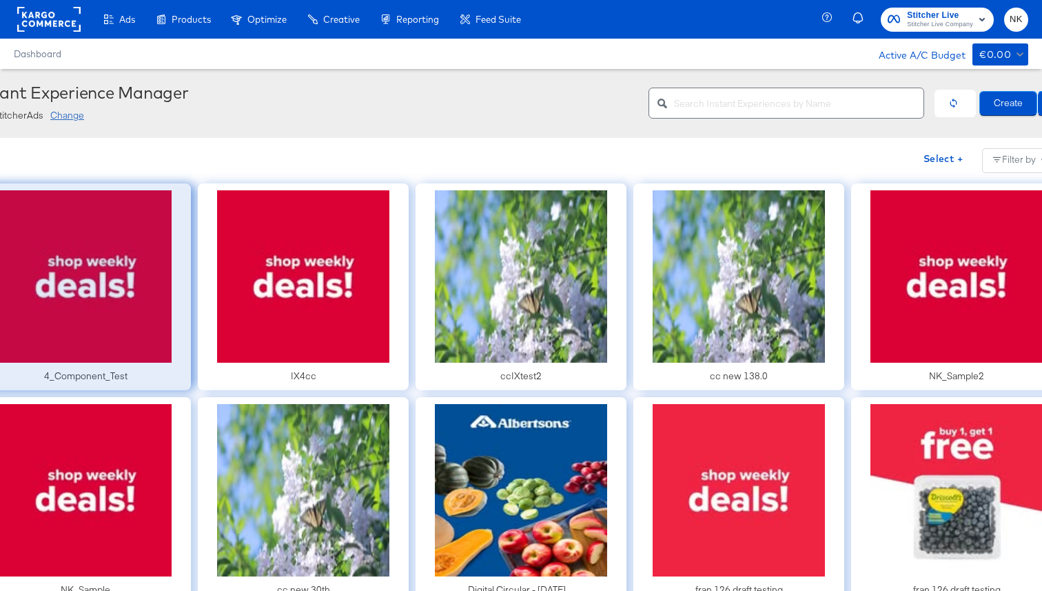
click at [107, 237] on div at bounding box center [85, 286] width 211 height 207
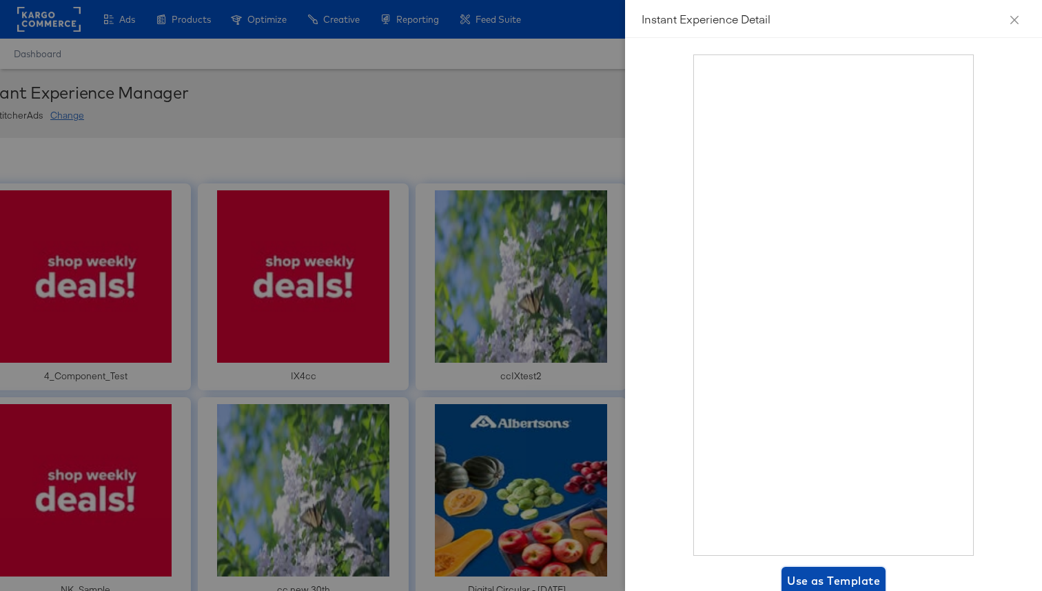
click at [816, 577] on span "Use as Template" at bounding box center [833, 580] width 93 height 19
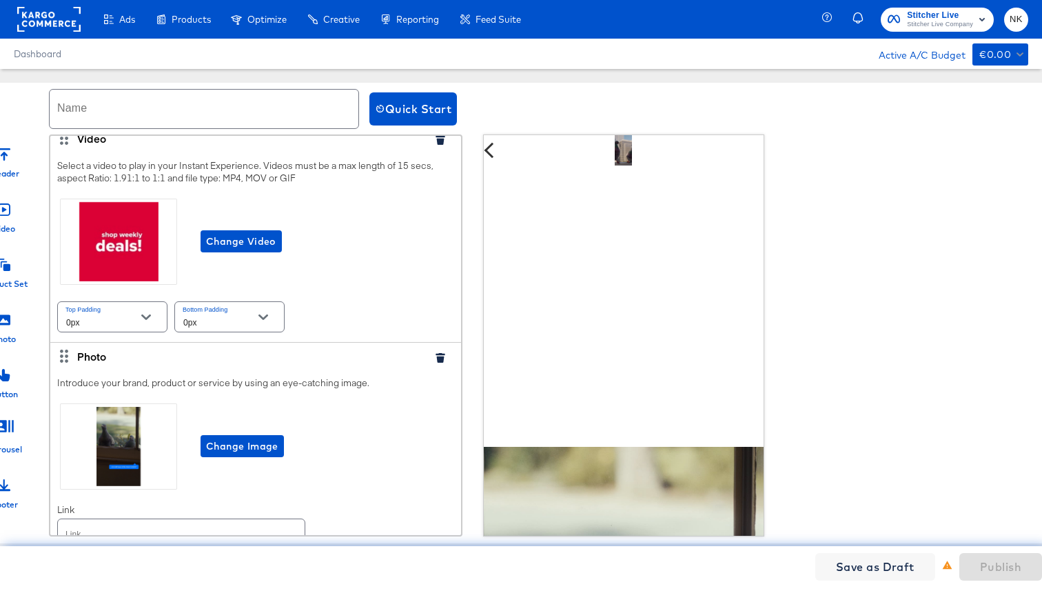
scroll to position [166, 0]
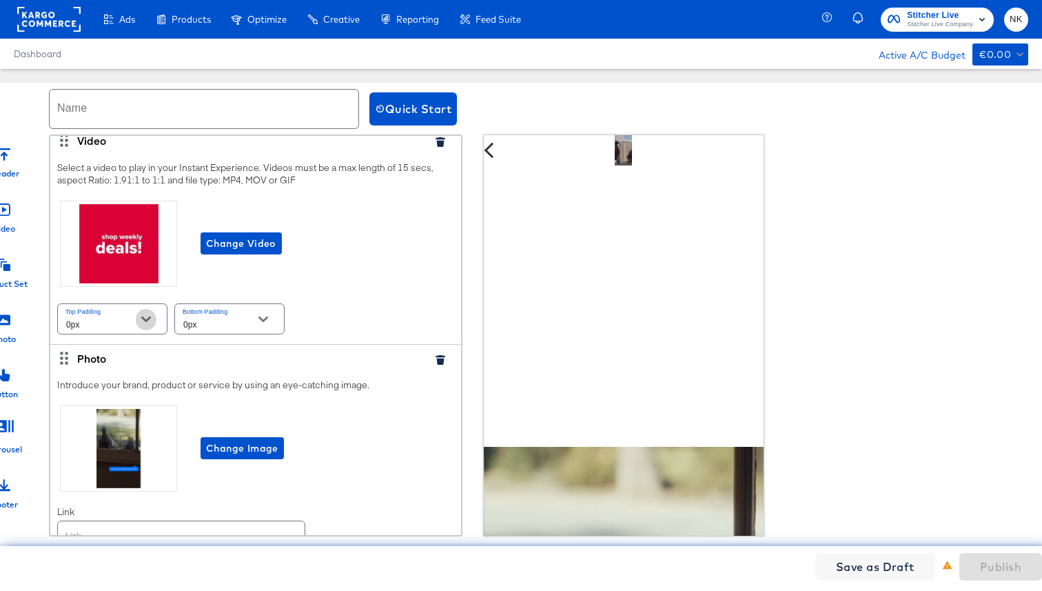
click at [145, 326] on button "Open" at bounding box center [146, 319] width 21 height 21
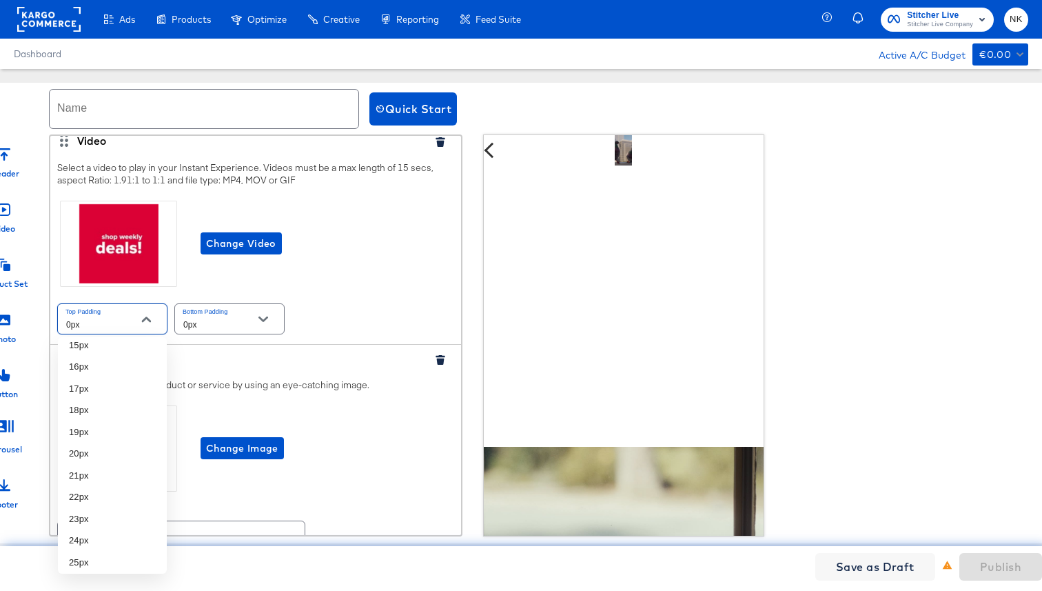
scroll to position [536, 0]
click at [105, 540] on li "33px" at bounding box center [112, 534] width 109 height 22
type input "33px"
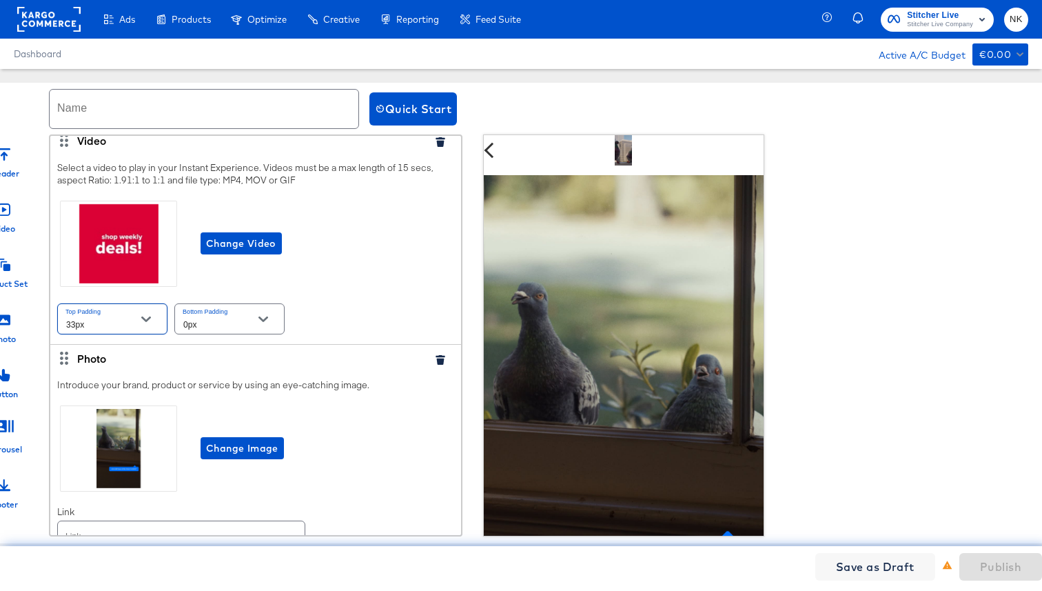
scroll to position [0, 0]
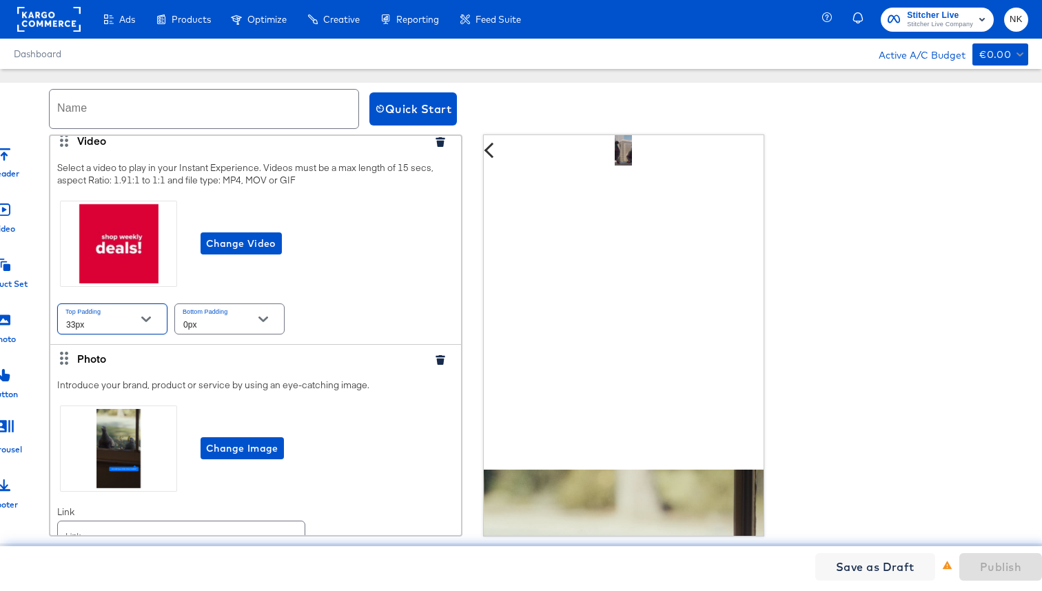
click at [204, 256] on div "Change Video" at bounding box center [255, 244] width 397 height 92
click at [210, 247] on span "Change Video" at bounding box center [241, 243] width 70 height 17
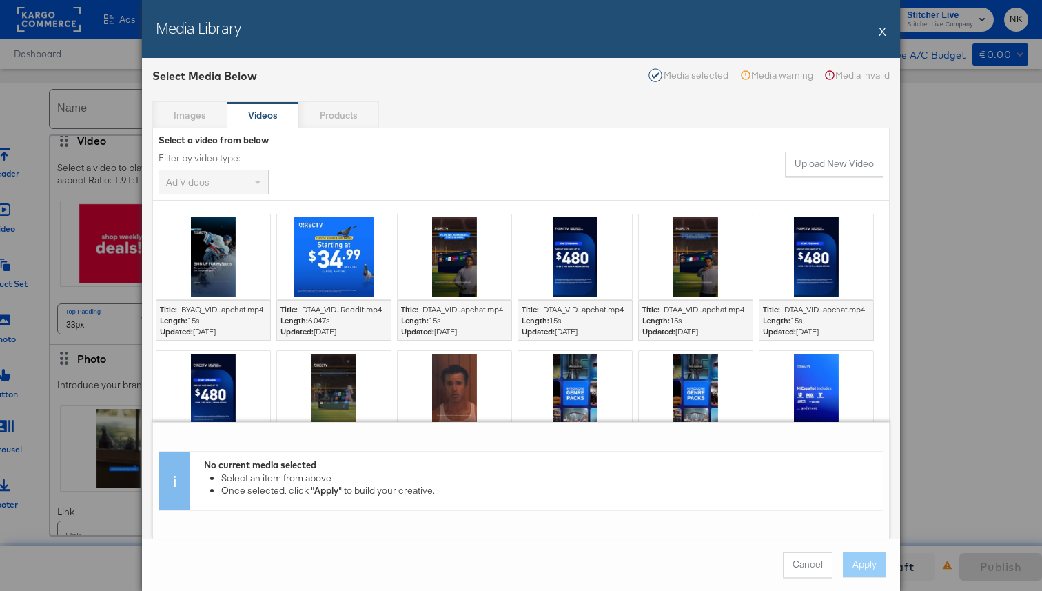
click at [213, 115] on div "Images Videos Products" at bounding box center [521, 115] width 738 height 28
click at [884, 36] on button "X" at bounding box center [883, 31] width 8 height 28
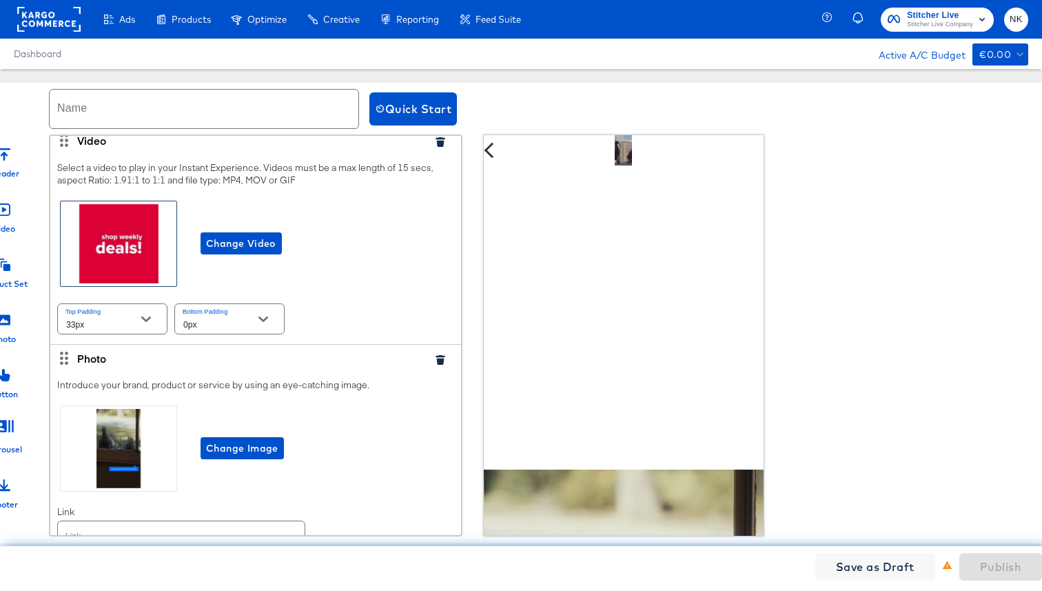
drag, startPoint x: 47, startPoint y: 214, endPoint x: 64, endPoint y: 214, distance: 17.2
click at [64, 214] on div "Header Video Product Set Photo Button Carousel Footer Header Upload a logo for …" at bounding box center [521, 335] width 1103 height 402
click at [55, 196] on div "Header Upload a logo for your Instant Experience. For best results, images shou…" at bounding box center [256, 335] width 414 height 402
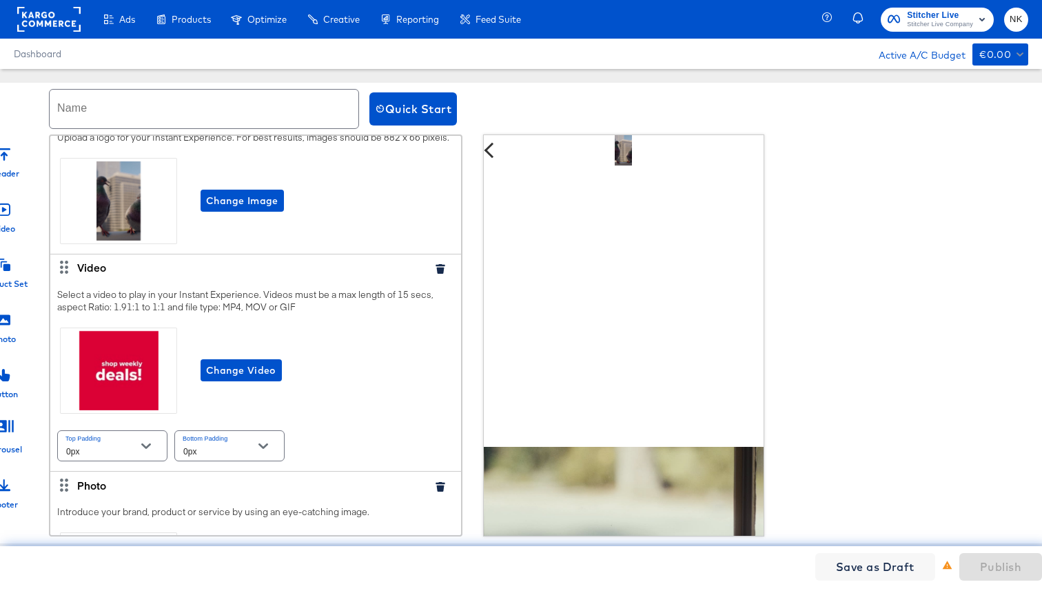
scroll to position [37, 0]
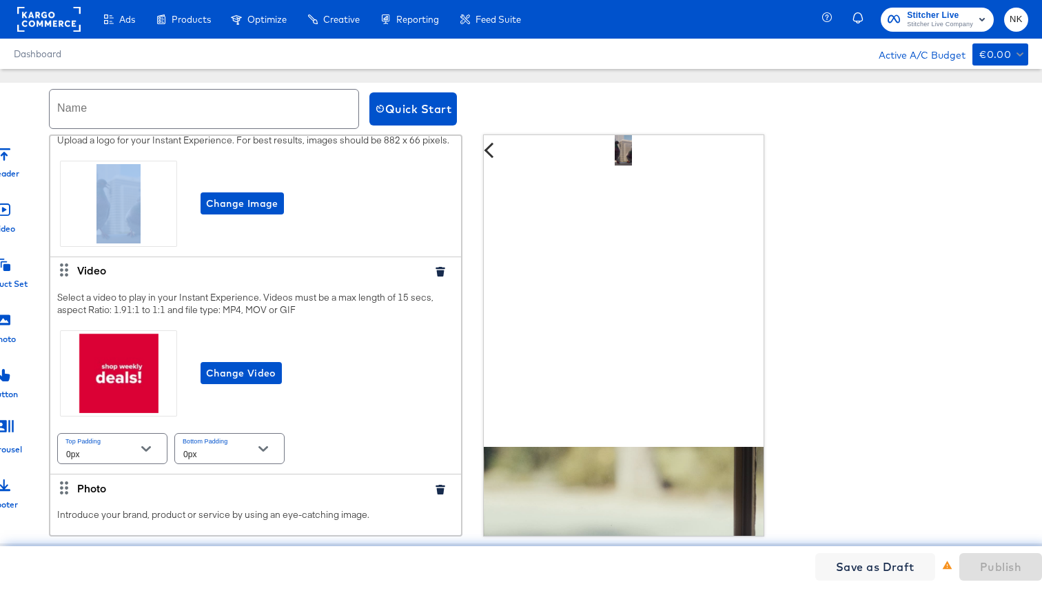
drag, startPoint x: 49, startPoint y: 257, endPoint x: 73, endPoint y: 254, distance: 24.3
click at [73, 254] on div "Header Upload a logo for your Instant Experience. For best results, images shou…" at bounding box center [256, 335] width 414 height 402
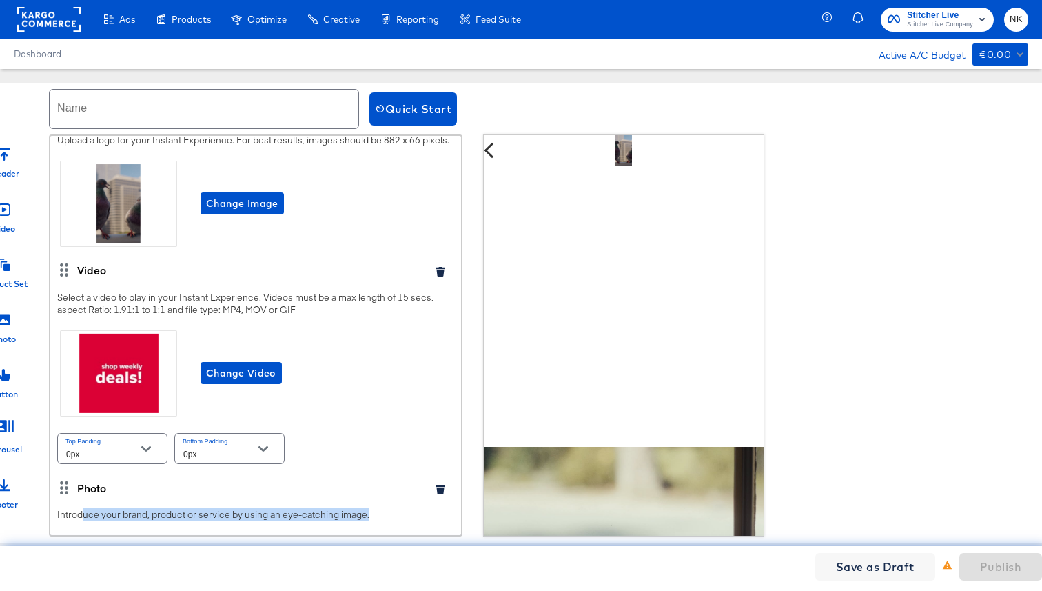
drag, startPoint x: 50, startPoint y: 530, endPoint x: 83, endPoint y: 519, distance: 34.9
click at [457, 192] on div "Upload a logo for your Instant Experience. For best results, images should be 8…" at bounding box center [255, 192] width 411 height 130
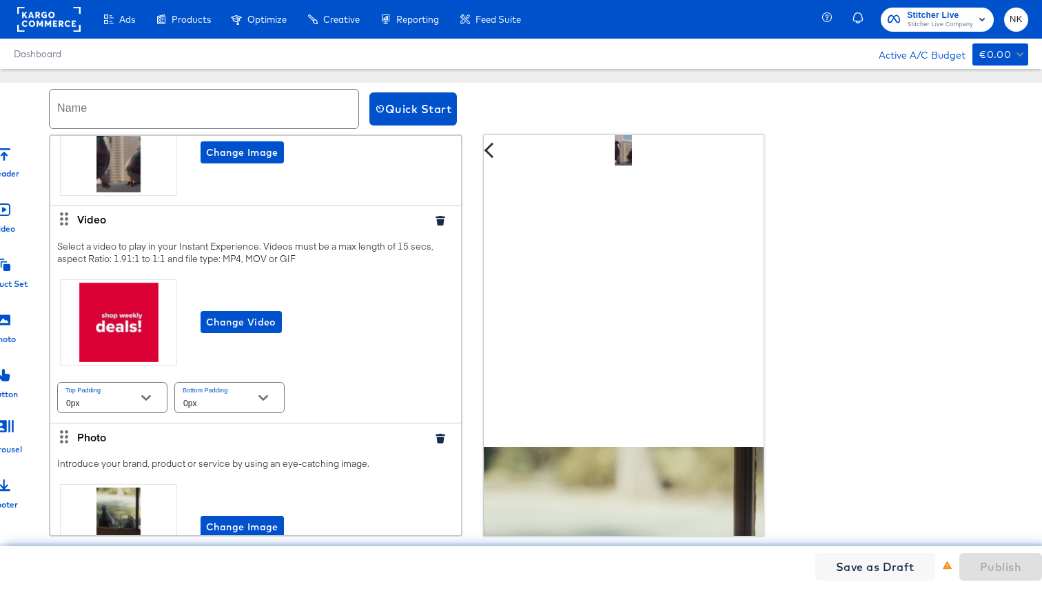
scroll to position [0, 0]
